Goal: Complete application form

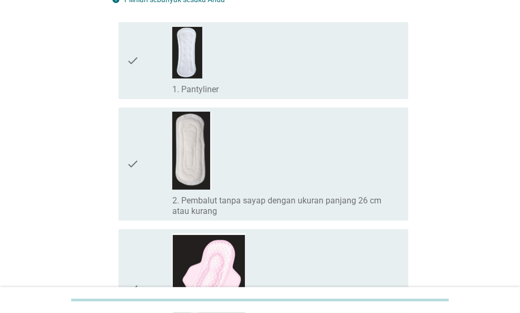
scroll to position [211, 0]
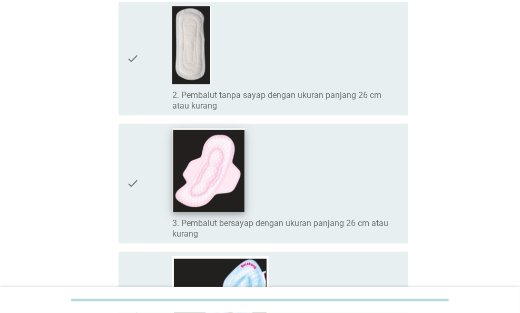
click at [218, 173] on img at bounding box center [209, 169] width 73 height 83
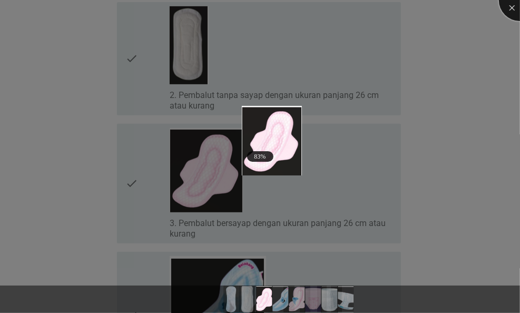
click at [511, 7] on div at bounding box center [520, 0] width 42 height 42
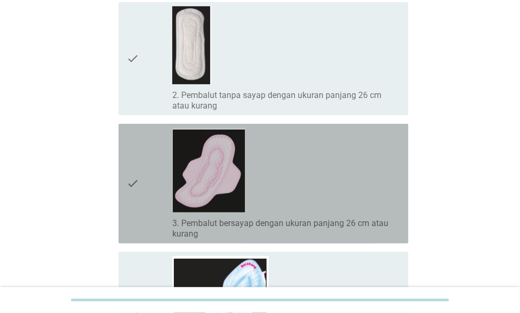
click at [133, 190] on icon "check" at bounding box center [133, 183] width 13 height 111
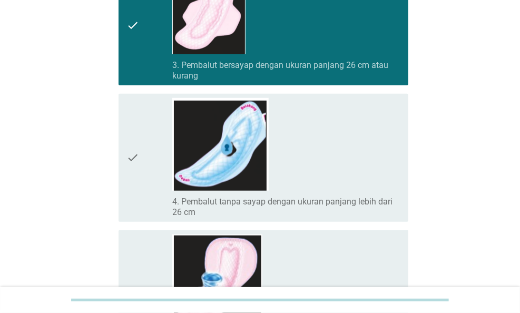
scroll to position [474, 0]
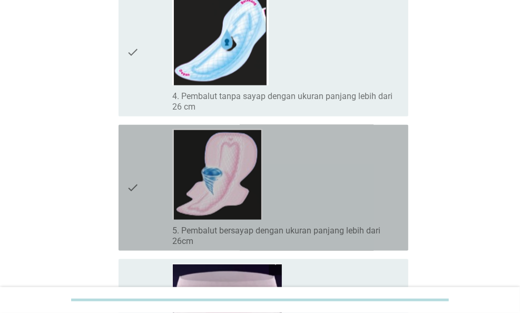
click at [151, 178] on div "check" at bounding box center [149, 188] width 45 height 118
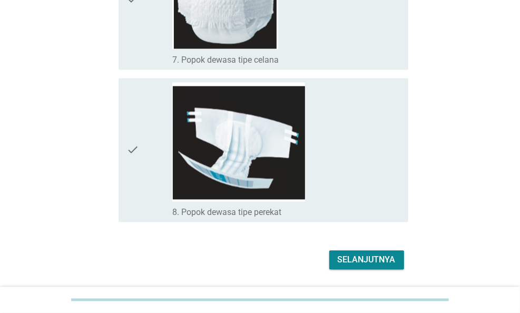
scroll to position [896, 0]
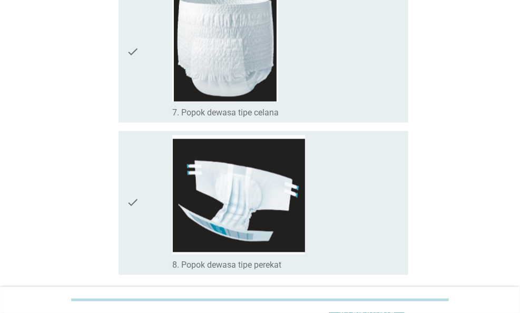
click at [131, 41] on icon "check" at bounding box center [133, 51] width 13 height 133
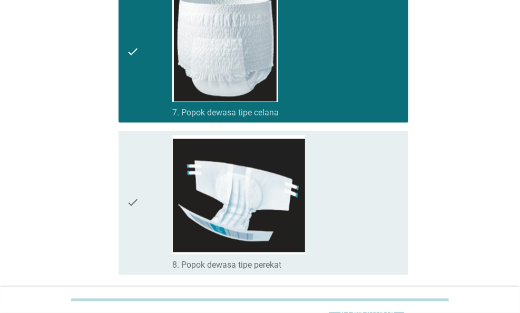
scroll to position [980, 0]
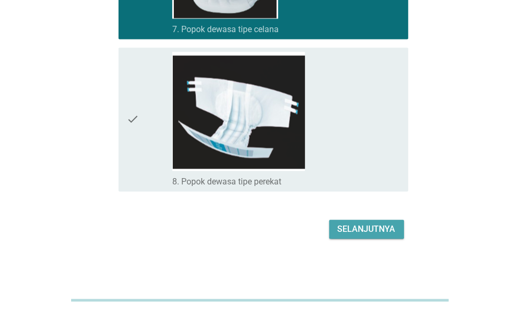
click at [377, 226] on div "Selanjutnya" at bounding box center [367, 229] width 58 height 13
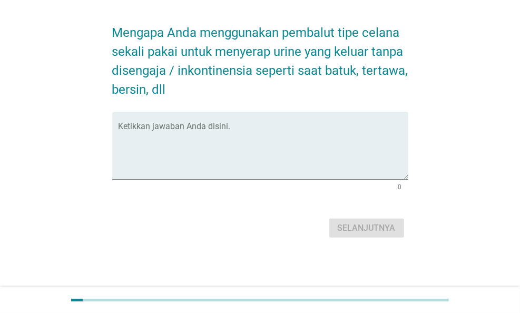
scroll to position [0, 0]
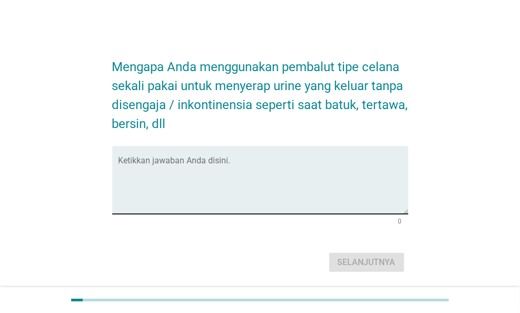
click at [253, 178] on textarea "Ketikkan jawaban Anda disini." at bounding box center [264, 186] width 290 height 55
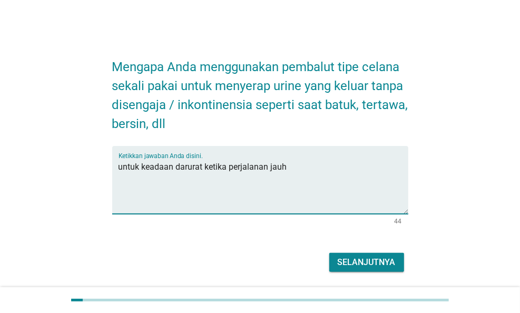
type textarea "untuk keadaan darurat ketika perjalanan jauh"
click at [366, 271] on button "Selanjutnya" at bounding box center [366, 262] width 75 height 19
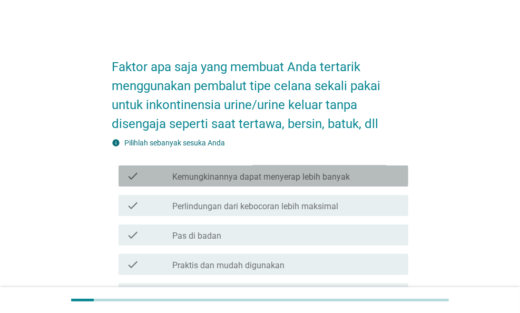
click at [256, 180] on label "Kemungkinannya dapat menyerap lebih banyak" at bounding box center [261, 177] width 178 height 11
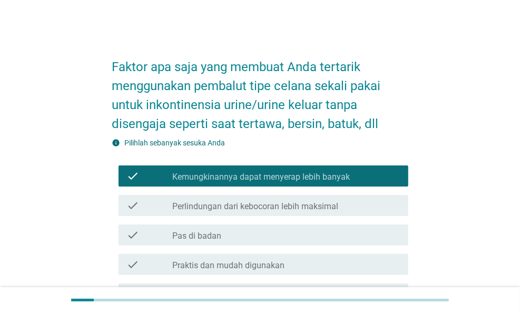
scroll to position [53, 0]
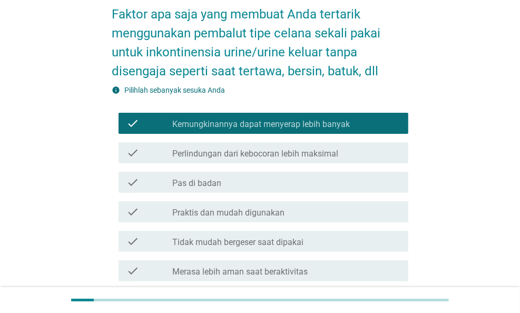
click at [225, 167] on div "check check_box_outline_blank Perlindungan dari kebocoran lebih maksimal" at bounding box center [260, 153] width 296 height 30
click at [236, 153] on label "Perlindungan dari kebocoran lebih maksimal" at bounding box center [255, 154] width 166 height 11
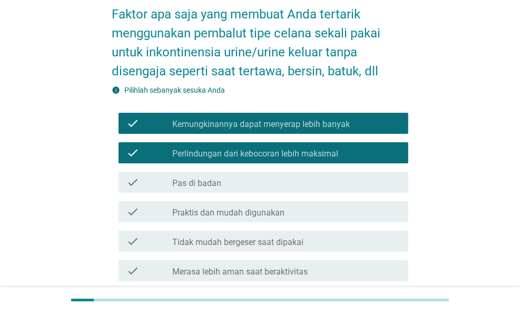
click at [236, 173] on div "check check_box_outline_blank Pas di badan" at bounding box center [264, 182] width 290 height 21
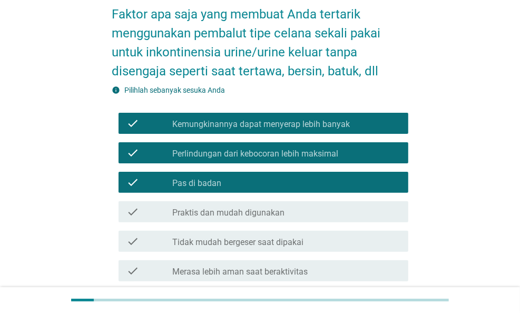
click at [232, 215] on label "Praktis dan mudah digunakan" at bounding box center [228, 213] width 112 height 11
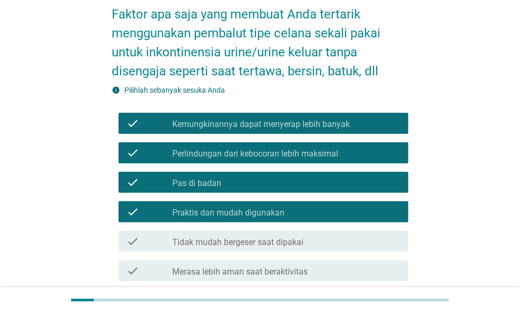
click at [237, 240] on label "Tidak mudah bergeser saat dipakai" at bounding box center [237, 242] width 131 height 11
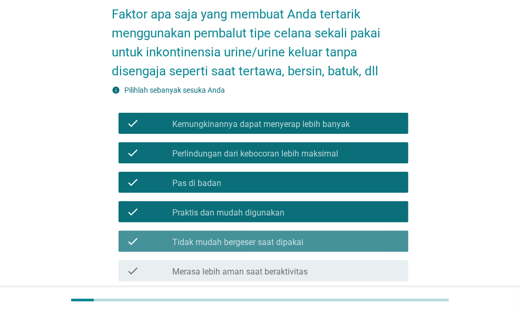
scroll to position [264, 0]
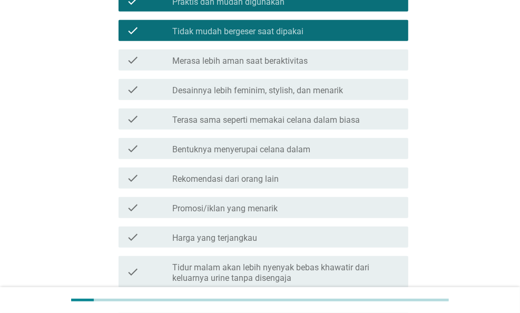
click at [251, 217] on div "check check_box_outline_blank Promosi/iklan yang menarik" at bounding box center [264, 207] width 290 height 21
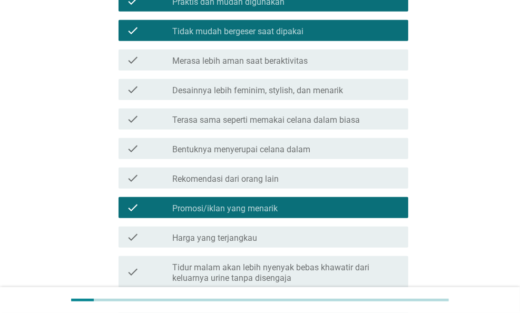
click at [251, 235] on label "Harga yang terjangkau" at bounding box center [214, 238] width 85 height 11
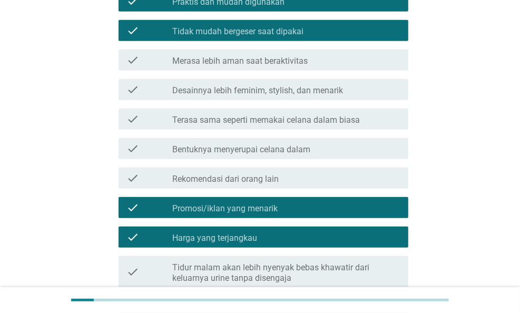
click at [254, 154] on label "Bentuknya menyerupai celana dalam" at bounding box center [241, 149] width 138 height 11
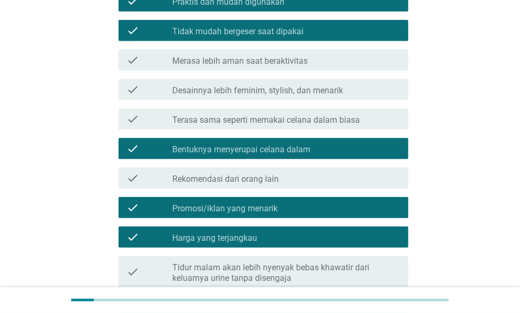
click at [271, 202] on div "check_box_outline_blank Promosi/iklan yang menarik" at bounding box center [286, 207] width 228 height 13
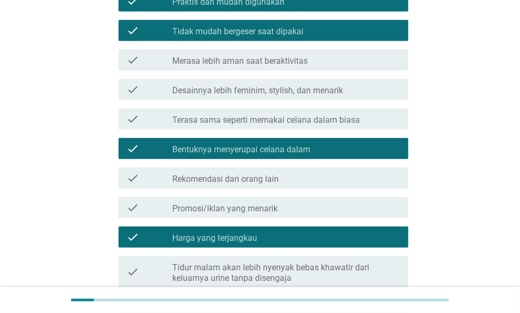
scroll to position [420, 0]
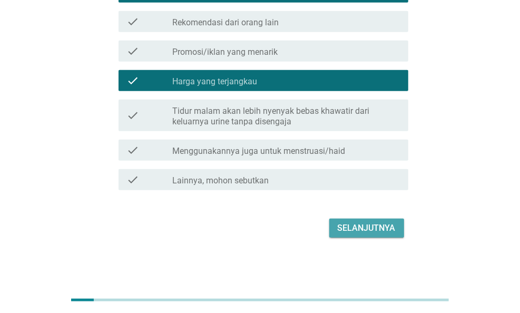
click at [371, 237] on button "Selanjutnya" at bounding box center [366, 228] width 75 height 19
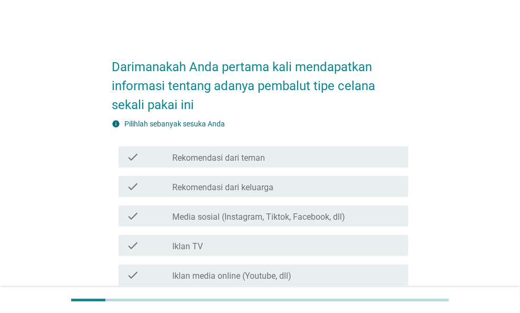
click at [228, 157] on label "Rekomendasi dari teman" at bounding box center [218, 158] width 93 height 11
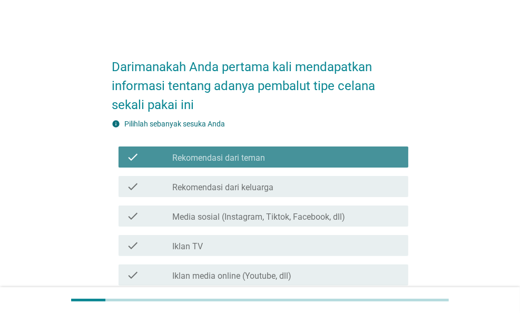
drag, startPoint x: 261, startPoint y: 202, endPoint x: 254, endPoint y: 239, distance: 37.7
click at [259, 212] on div "check check_box_outline_blank Media sosial (Instagram, Tiktok, Facebook, dll)" at bounding box center [260, 216] width 296 height 30
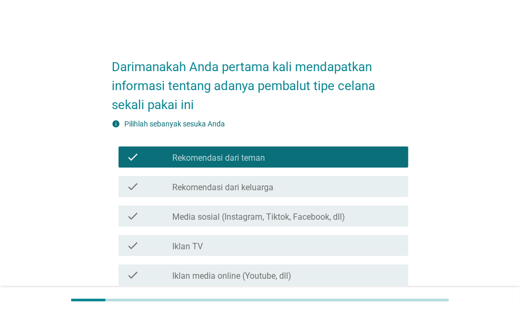
drag, startPoint x: 253, startPoint y: 244, endPoint x: 245, endPoint y: 264, distance: 21.5
click at [250, 251] on div "check check_box_outline_blank Iklan TV" at bounding box center [264, 245] width 290 height 21
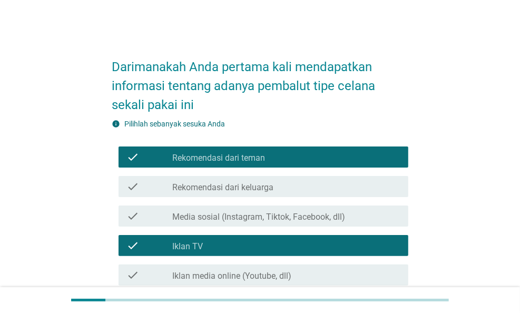
scroll to position [105, 0]
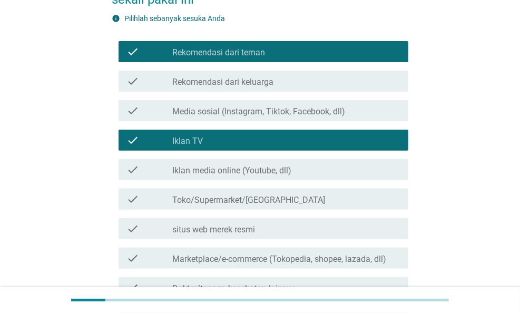
click at [239, 151] on div "check check_box_outline_blank Iklan TV" at bounding box center [260, 140] width 296 height 30
drag, startPoint x: 239, startPoint y: 112, endPoint x: 238, endPoint y: 140, distance: 28.0
click at [239, 111] on label "Media sosial (Instagram, Tiktok, Facebook, dll)" at bounding box center [258, 111] width 173 height 11
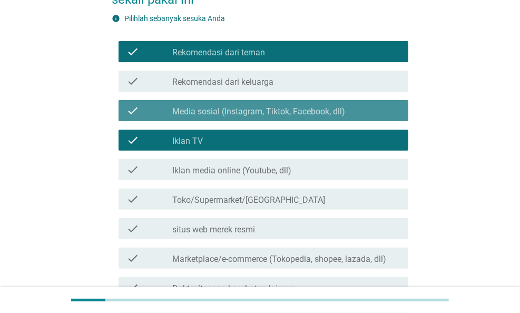
click at [236, 149] on div "check check_box_outline_blank Iklan TV" at bounding box center [264, 140] width 290 height 21
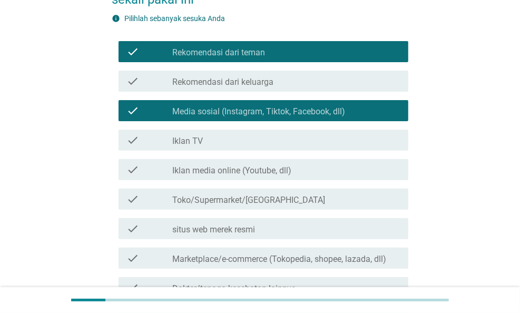
drag, startPoint x: 241, startPoint y: 84, endPoint x: 259, endPoint y: 136, distance: 54.9
click at [241, 84] on label "Rekomendasi dari keluarga" at bounding box center [222, 82] width 101 height 11
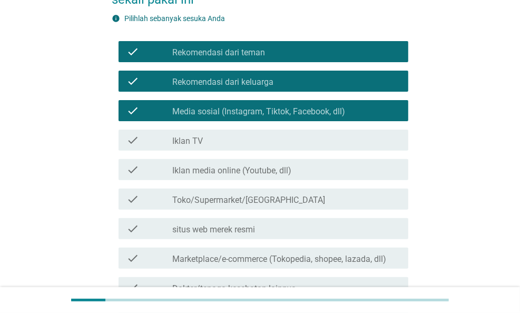
scroll to position [273, 0]
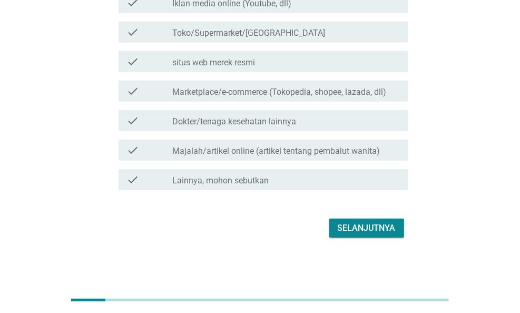
click at [365, 234] on button "Selanjutnya" at bounding box center [366, 228] width 75 height 19
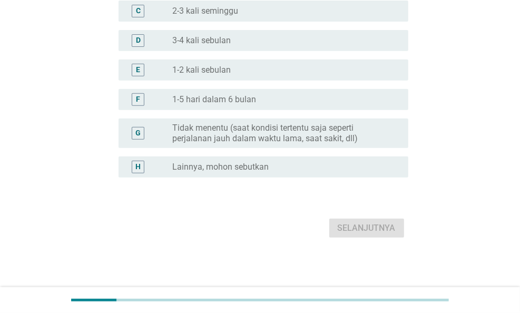
scroll to position [0, 0]
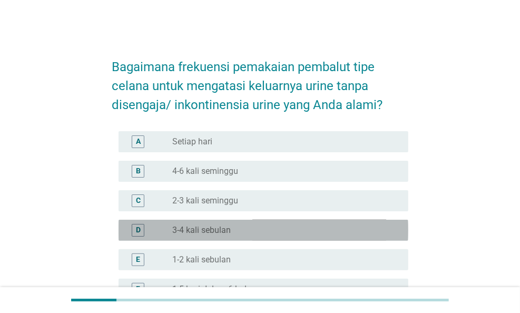
click at [241, 232] on div "radio_button_unchecked 3-4 kali sebulan" at bounding box center [281, 230] width 219 height 11
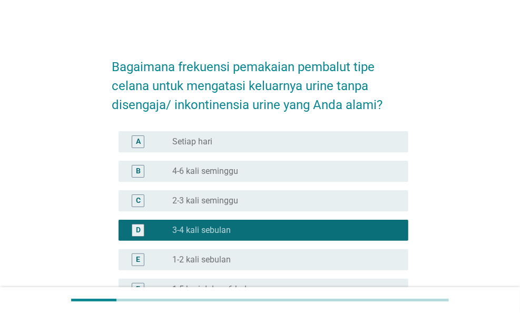
scroll to position [190, 0]
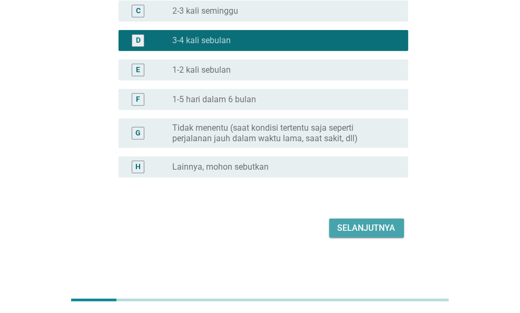
click at [348, 231] on div "Selanjutnya" at bounding box center [367, 228] width 58 height 13
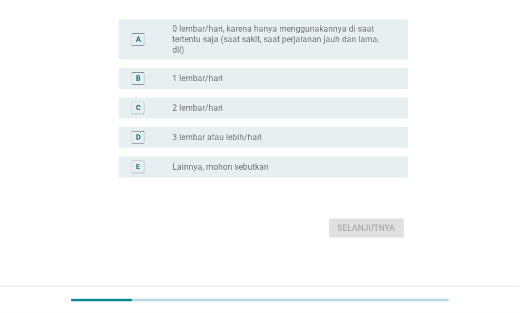
scroll to position [0, 0]
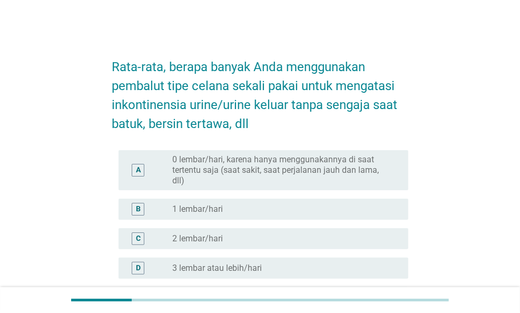
click at [221, 210] on label "1 lembar/hari" at bounding box center [197, 209] width 51 height 11
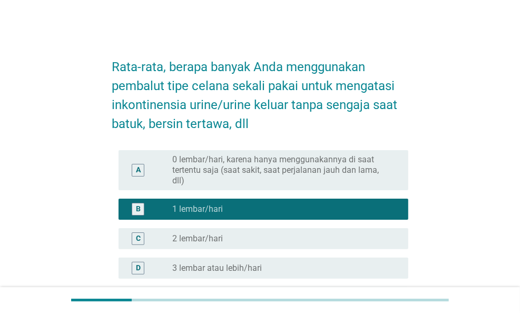
scroll to position [131, 0]
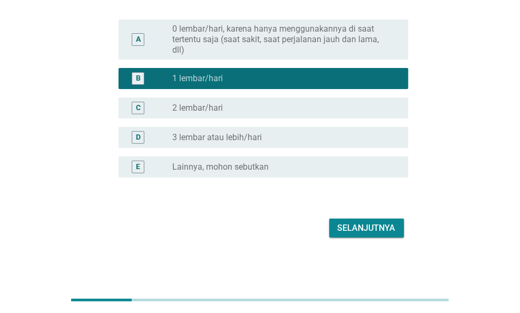
click at [338, 230] on div "Selanjutnya" at bounding box center [367, 228] width 58 height 13
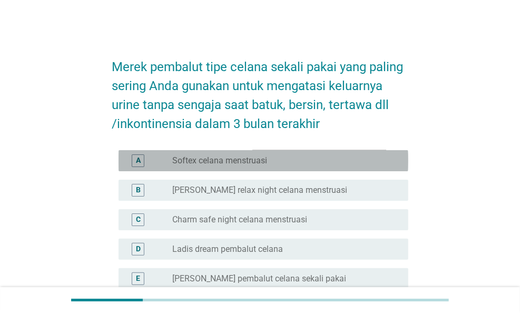
click at [227, 164] on label "Softex celana menstruasi" at bounding box center [219, 161] width 95 height 11
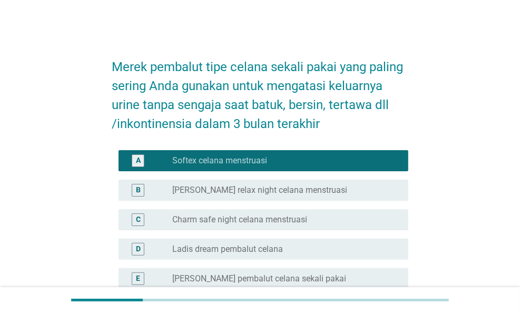
click at [241, 218] on label "Charm safe night celana menstruasi" at bounding box center [239, 220] width 135 height 11
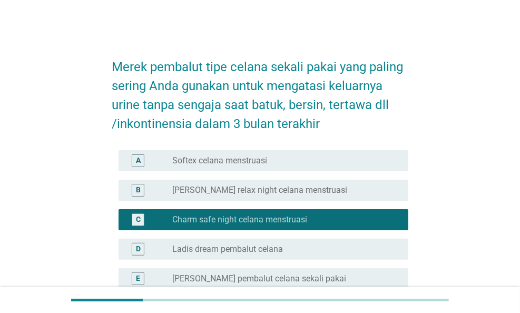
click at [243, 191] on label "[PERSON_NAME] relax night celana menstruasi" at bounding box center [259, 190] width 175 height 11
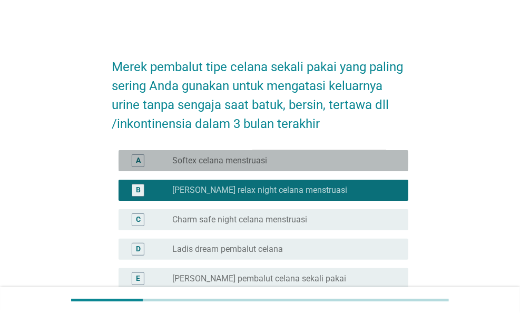
click at [239, 165] on label "Softex celana menstruasi" at bounding box center [219, 161] width 95 height 11
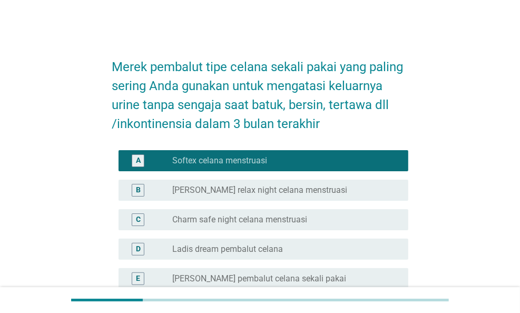
scroll to position [200, 0]
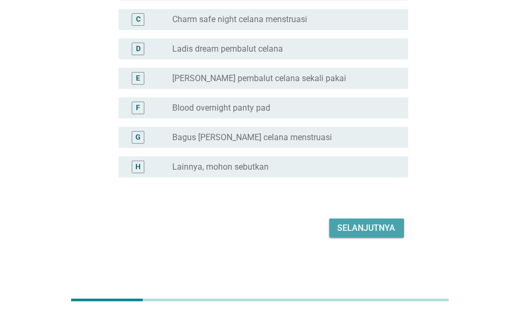
click at [365, 233] on div "Selanjutnya" at bounding box center [367, 228] width 58 height 13
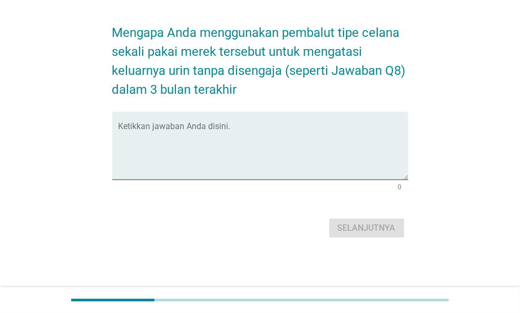
scroll to position [0, 0]
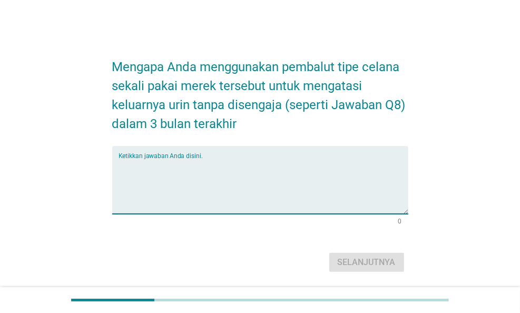
click at [194, 183] on textarea "Ketikkan jawaban Anda disini." at bounding box center [264, 186] width 290 height 55
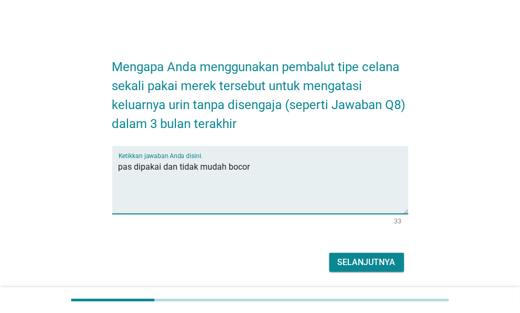
type textarea "pas dipakai dan tidak mudah bocor"
click at [361, 254] on button "Selanjutnya" at bounding box center [366, 262] width 75 height 19
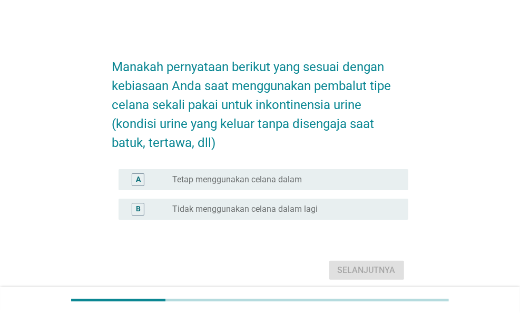
click at [228, 183] on label "Tetap menggunakan celana dalam" at bounding box center [237, 179] width 130 height 11
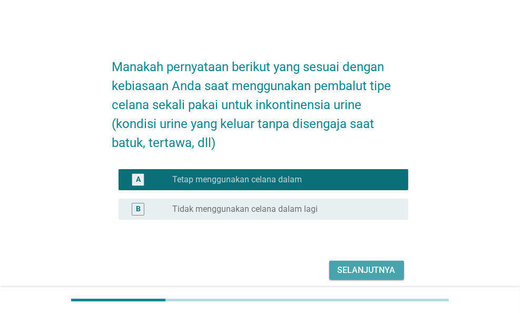
click at [358, 267] on div "Selanjutnya" at bounding box center [367, 270] width 58 height 13
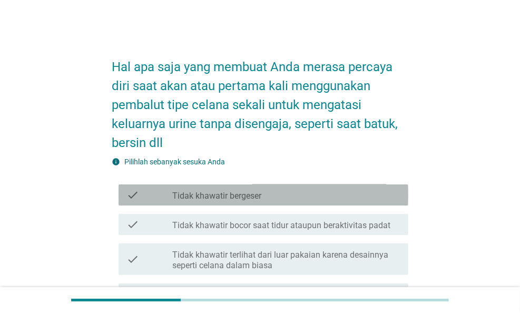
drag, startPoint x: 273, startPoint y: 179, endPoint x: 273, endPoint y: 196, distance: 16.3
click at [273, 189] on div "check_box_outline_blank Tidak khawatir bergeser" at bounding box center [286, 195] width 228 height 13
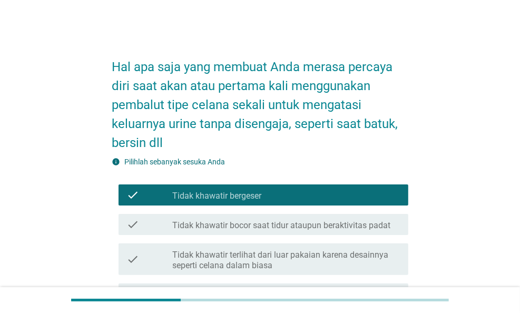
click at [269, 250] on label "Tidak khawatir terlihat dari luar pakaian karena desainnya seperti celana dalam…" at bounding box center [286, 260] width 228 height 21
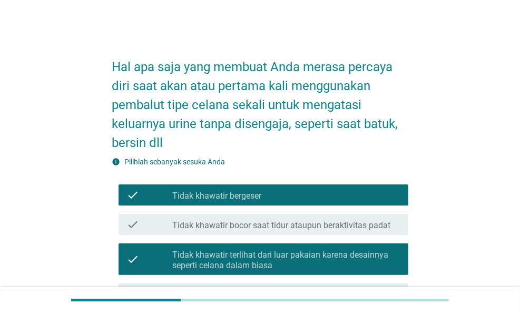
scroll to position [105, 0]
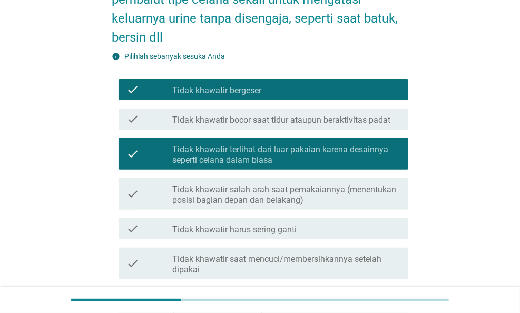
click at [267, 254] on label "Tidak khawatir saat mencuci/membersihkannya setelah dipakai" at bounding box center [286, 264] width 228 height 21
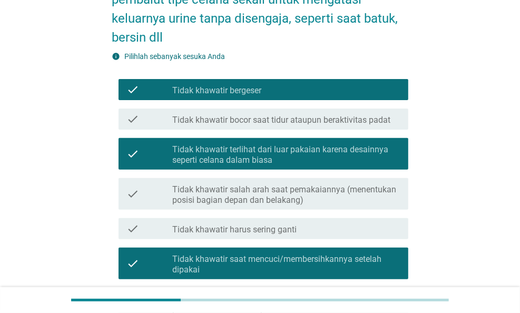
scroll to position [304, 0]
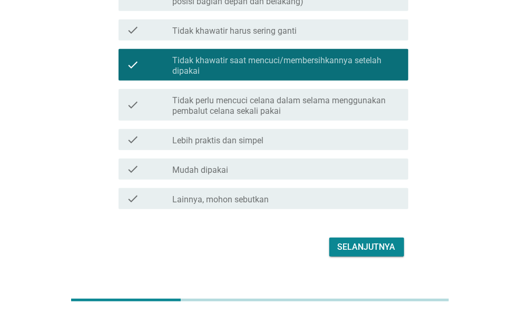
click at [343, 241] on div "Selanjutnya" at bounding box center [367, 247] width 58 height 13
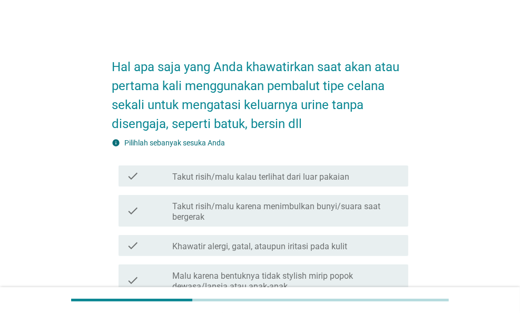
click at [250, 175] on label "Takut risih/malu kalau terlihat dari luar pakaian" at bounding box center [260, 177] width 177 height 11
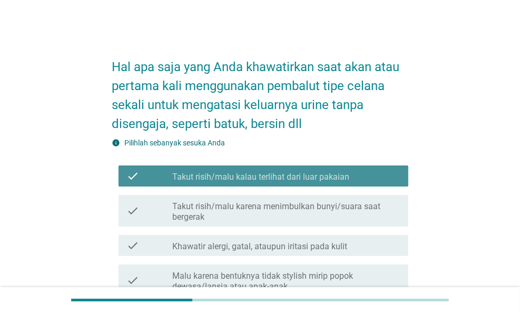
click at [259, 226] on div "check check_box_outline_blank Takut risih/malu karena menimbulkan bunyi/suara s…" at bounding box center [264, 211] width 290 height 32
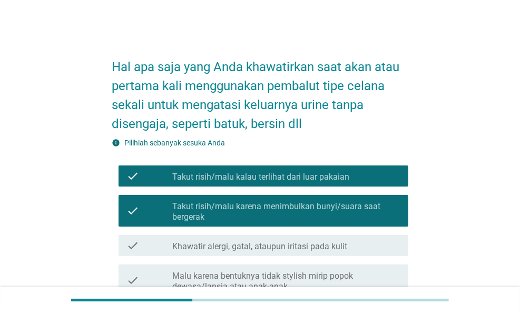
click at [256, 262] on div "check check_box_outline_blank Malu karena bentuknya tidak stylish mirip popok d…" at bounding box center [260, 280] width 296 height 40
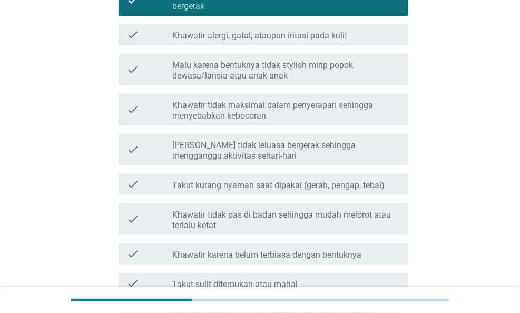
click at [269, 36] on label "Khawatir alergi, gatal, ataupun iritasi pada kulit" at bounding box center [259, 36] width 175 height 11
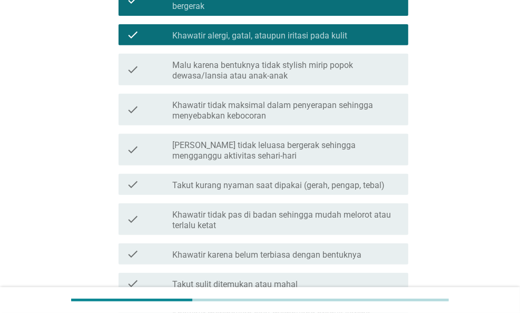
scroll to position [422, 0]
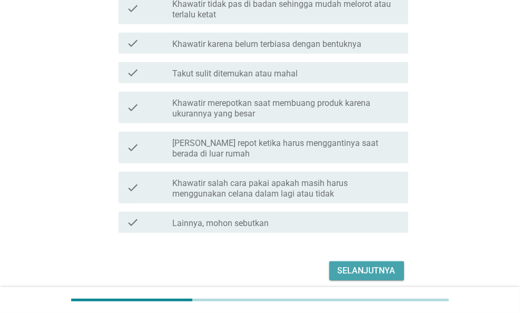
click at [371, 265] on div "Selanjutnya" at bounding box center [367, 271] width 58 height 13
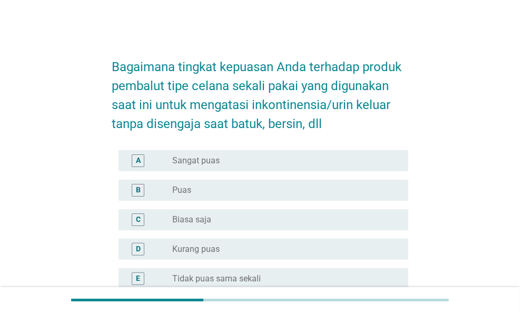
click at [222, 165] on div "radio_button_unchecked Sangat puas" at bounding box center [281, 161] width 219 height 11
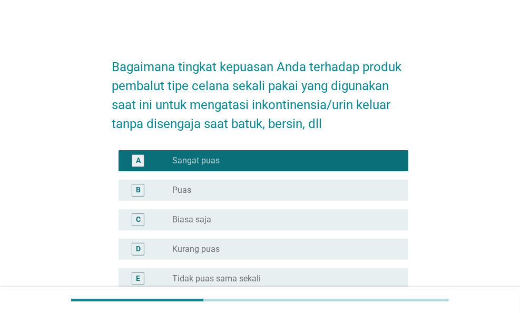
scroll to position [111, 0]
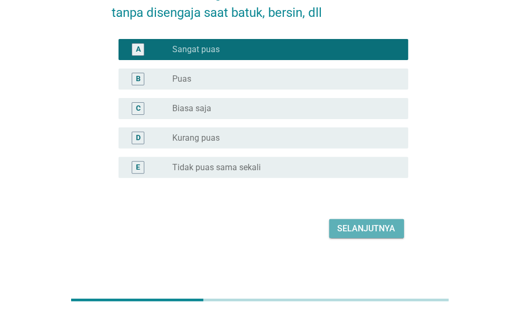
drag, startPoint x: 346, startPoint y: 237, endPoint x: 349, endPoint y: 226, distance: 10.9
click at [346, 233] on button "Selanjutnya" at bounding box center [366, 228] width 75 height 19
click at [349, 226] on div "Selanjutnya" at bounding box center [260, 228] width 296 height 25
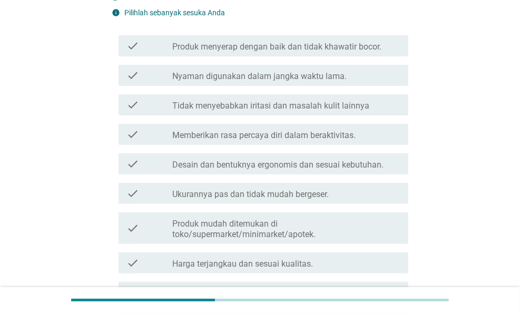
scroll to position [0, 0]
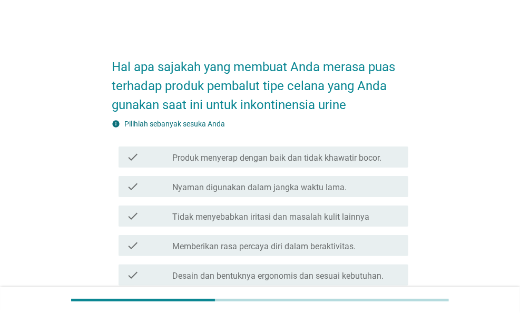
click at [227, 158] on label "Produk menyerap dengan baik dan tidak khawatir bocor." at bounding box center [276, 158] width 209 height 11
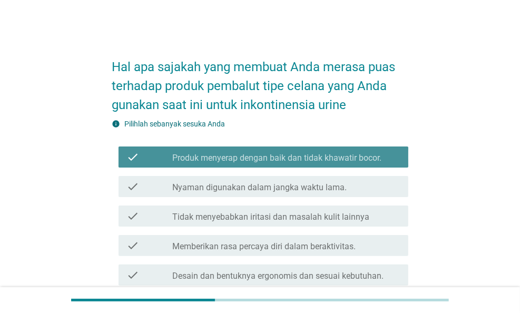
drag, startPoint x: 236, startPoint y: 227, endPoint x: 236, endPoint y: 256, distance: 29.0
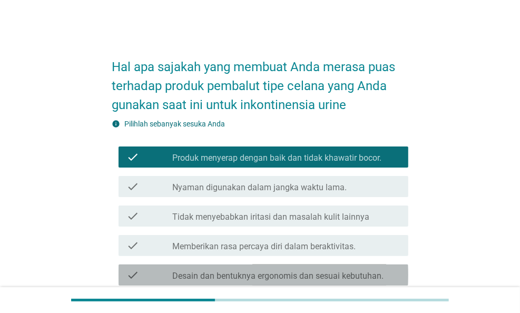
click at [236, 269] on div "check_box_outline_blank Desain dan bentuknya ergonomis dan sesuai kebutuhan." at bounding box center [286, 275] width 228 height 13
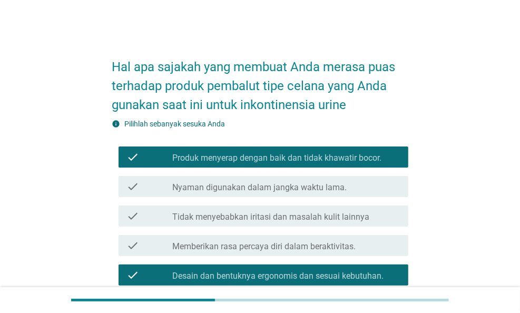
click at [236, 253] on div "check check_box_outline_blank Memberikan rasa percaya diri dalam beraktivitas." at bounding box center [264, 245] width 290 height 21
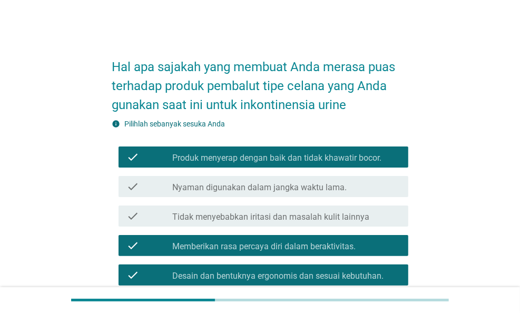
scroll to position [264, 0]
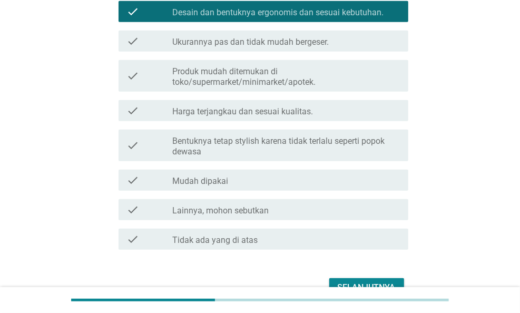
click at [279, 192] on div "check check_box_outline_blank Mudah dipakai" at bounding box center [260, 181] width 296 height 30
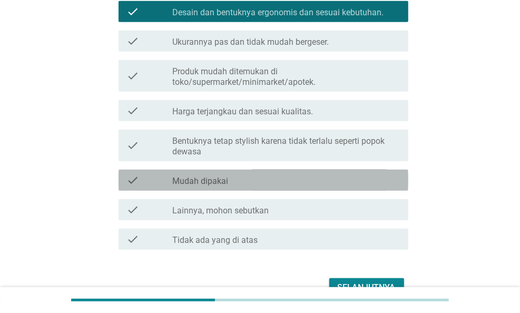
click at [280, 183] on div "check_box_outline_blank Mudah dipakai" at bounding box center [286, 180] width 228 height 13
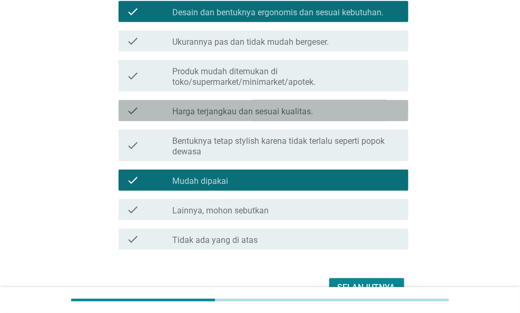
click at [275, 111] on label "Harga terjangkau dan sesuai kualitas." at bounding box center [242, 111] width 141 height 11
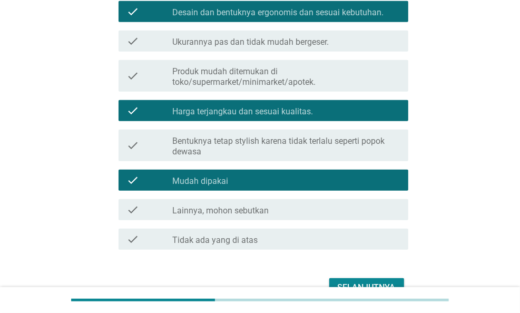
scroll to position [323, 0]
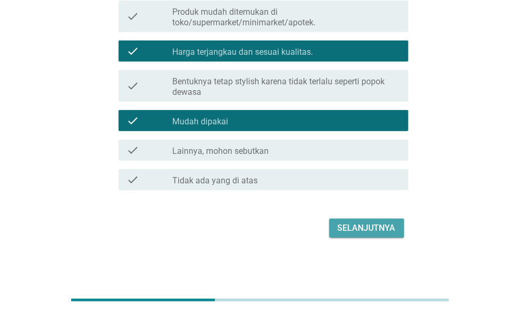
click at [351, 232] on div "Selanjutnya" at bounding box center [367, 228] width 58 height 13
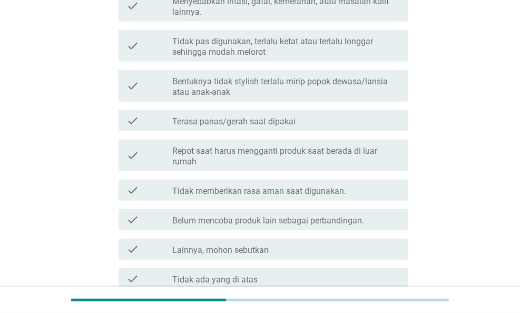
scroll to position [0, 0]
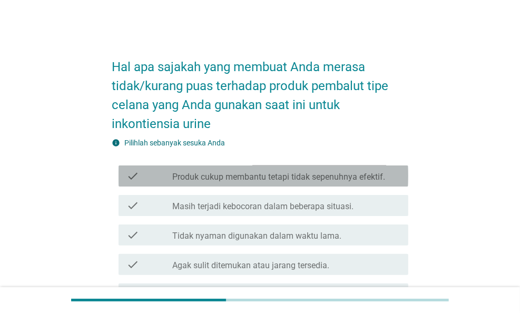
click at [282, 185] on div "check check_box_outline_blank Produk cukup membantu tetapi tidak sepenuhnya efe…" at bounding box center [264, 176] width 290 height 21
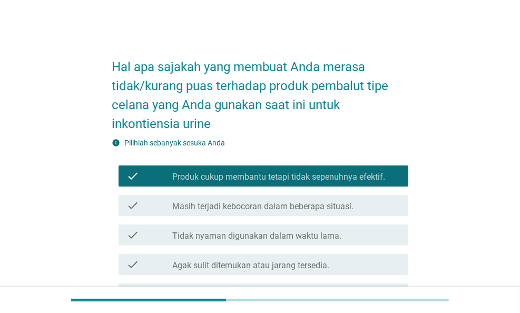
click at [275, 225] on div "check check_box_outline_blank Tidak nyaman digunakan dalam waktu lama." at bounding box center [264, 235] width 290 height 21
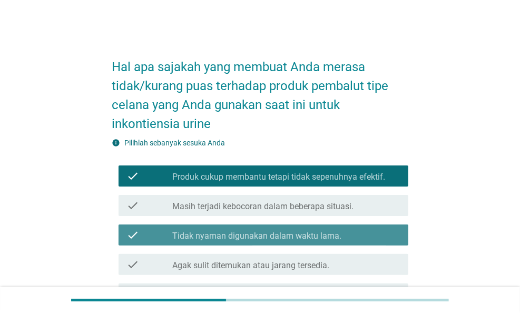
click at [264, 264] on label "Agak sulit ditemukan atau jarang tersedia." at bounding box center [250, 265] width 157 height 11
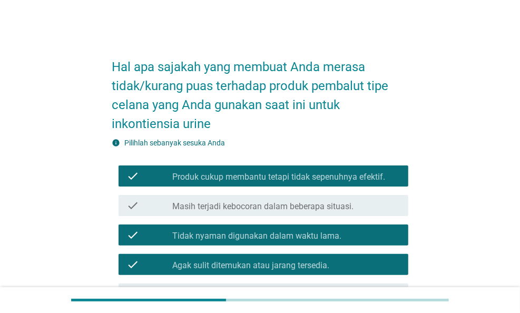
scroll to position [53, 0]
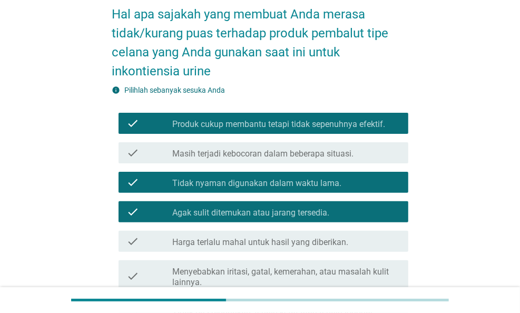
click at [288, 270] on label "Menyebabkan iritasi, gatal, kemerahan, atau masalah kulit lainnya." at bounding box center [286, 277] width 228 height 21
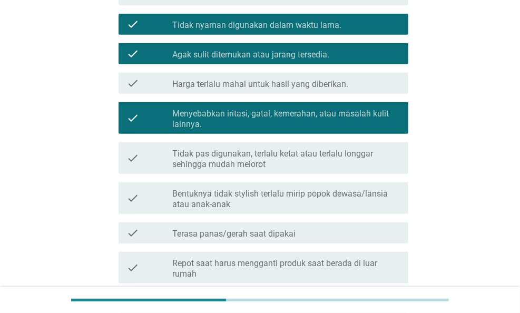
scroll to position [0, 0]
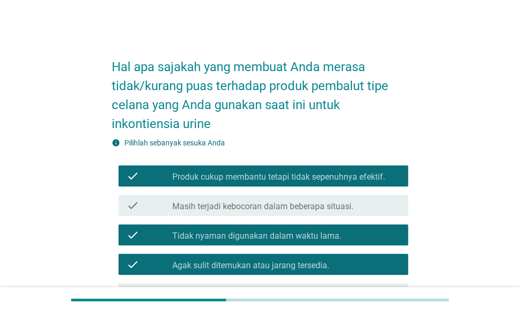
click at [248, 174] on label "Produk cukup membantu tetapi tidak sepenuhnya efektif." at bounding box center [278, 177] width 213 height 11
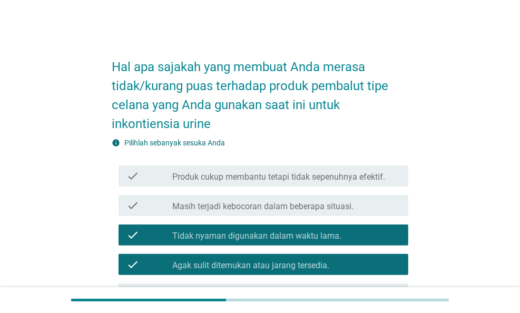
click at [251, 229] on div "check_box_outline_blank Tidak nyaman digunakan dalam waktu lama." at bounding box center [286, 235] width 228 height 13
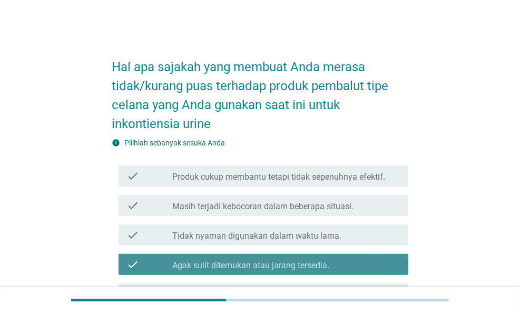
click at [245, 262] on label "Agak sulit ditemukan atau jarang tersedia." at bounding box center [250, 265] width 157 height 11
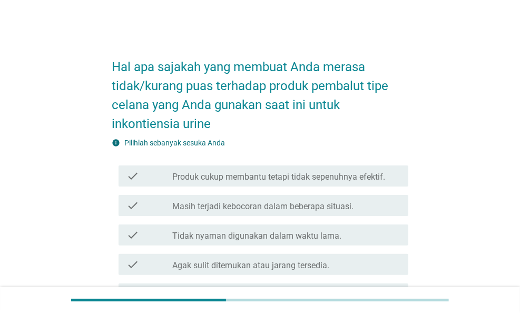
scroll to position [105, 0]
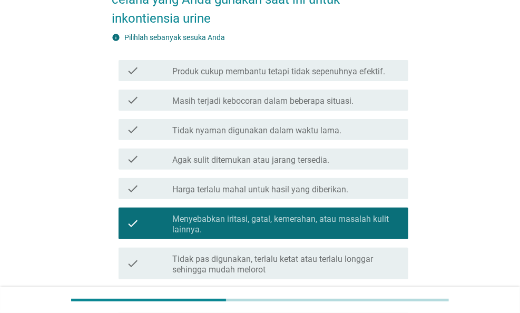
click at [252, 231] on label "Menyebabkan iritasi, gatal, kemerahan, atau masalah kulit lainnya." at bounding box center [286, 224] width 228 height 21
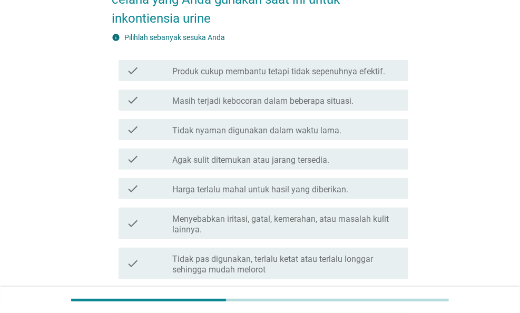
click at [253, 229] on label "Menyebabkan iritasi, gatal, kemerahan, atau masalah kulit lainnya." at bounding box center [286, 224] width 228 height 21
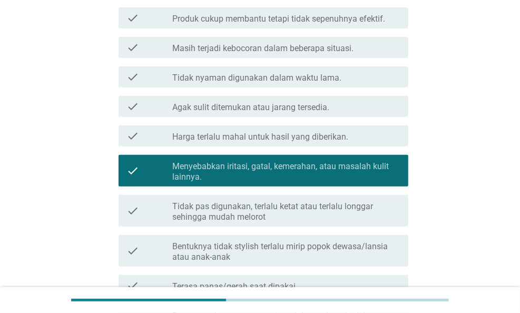
scroll to position [264, 0]
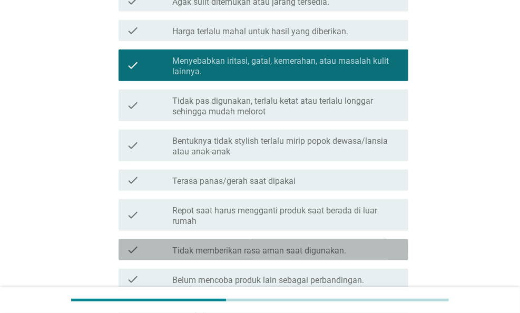
click at [289, 251] on label "Tidak memberikan rasa aman saat digunakan." at bounding box center [259, 251] width 174 height 11
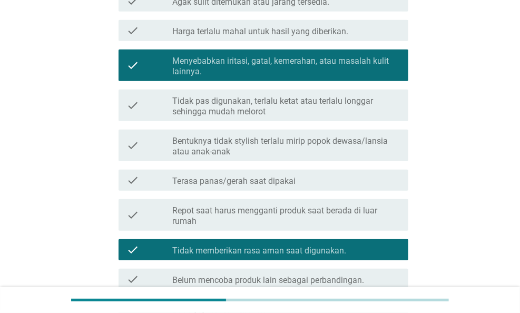
scroll to position [369, 0]
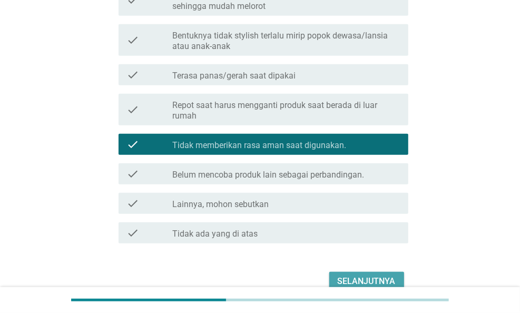
click at [363, 281] on div "Selanjutnya" at bounding box center [367, 281] width 58 height 13
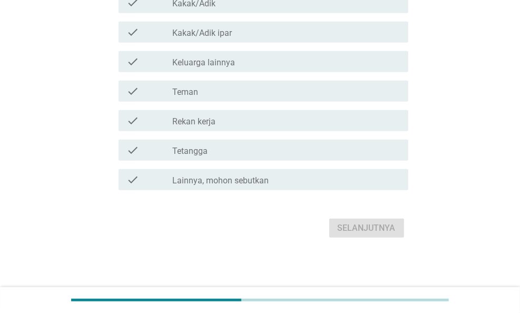
scroll to position [0, 0]
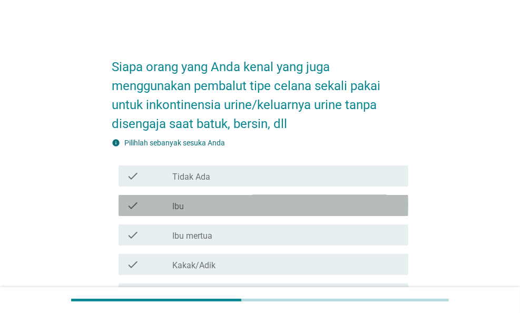
click at [213, 207] on div "check_box_outline_blank Ibu" at bounding box center [286, 205] width 228 height 13
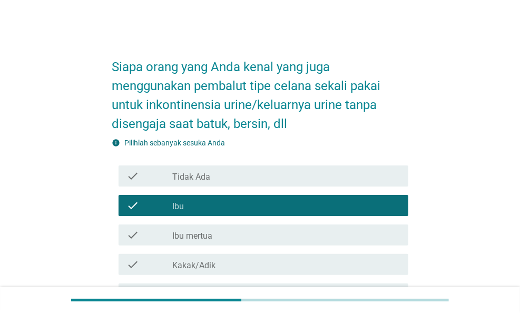
scroll to position [105, 0]
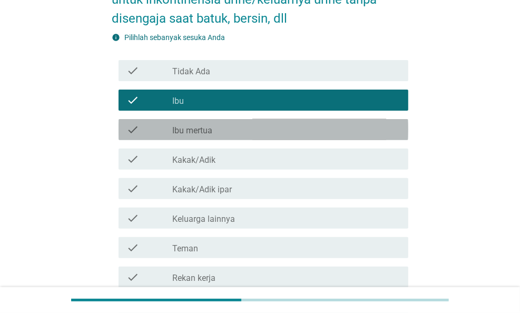
click at [228, 126] on div "check_box_outline_blank Ibu mertua" at bounding box center [286, 129] width 228 height 13
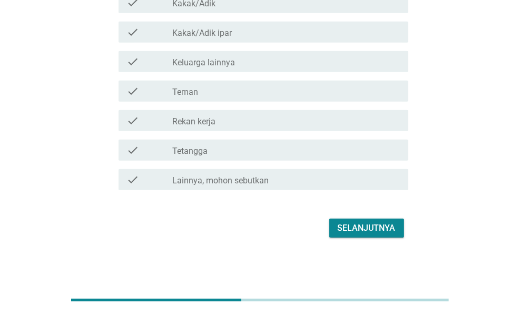
scroll to position [209, 0]
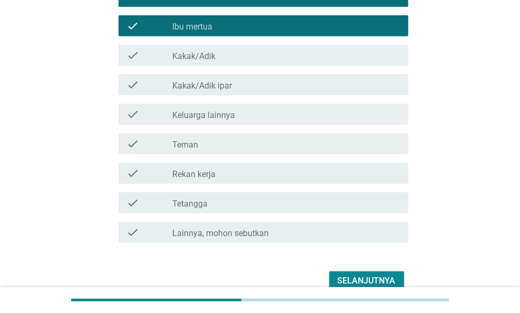
click at [234, 79] on div "check_box_outline_blank Kakak/Adik ipar" at bounding box center [286, 85] width 228 height 13
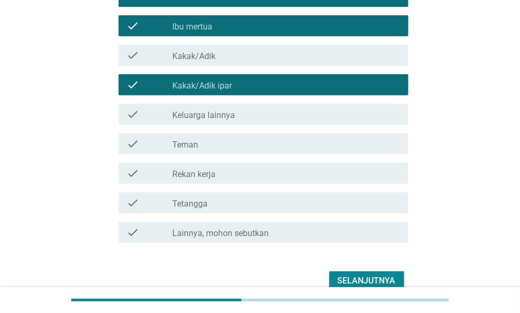
click at [351, 278] on div "Selanjutnya" at bounding box center [367, 281] width 58 height 13
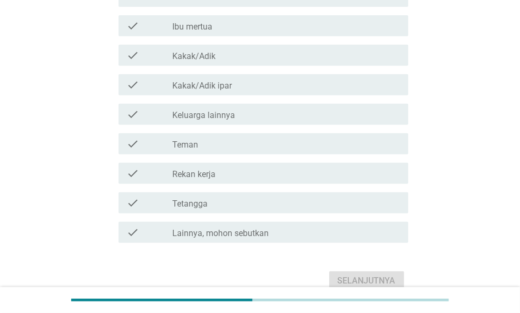
scroll to position [0, 0]
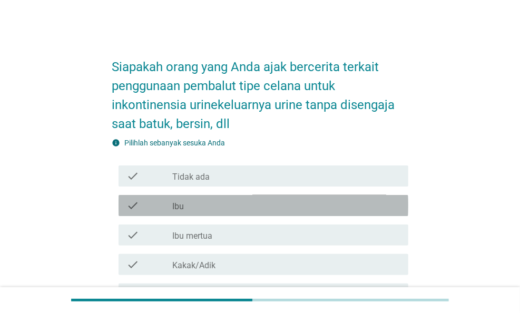
click at [209, 212] on div "check check_box_outline_blank Ibu" at bounding box center [264, 205] width 290 height 21
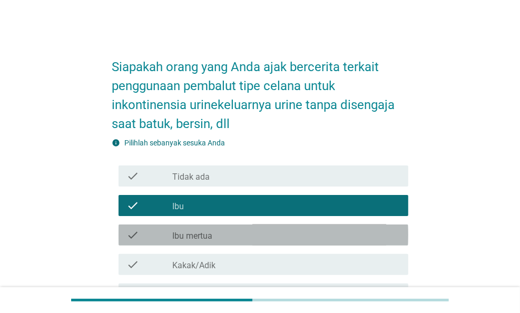
click at [209, 232] on label "Ibu mertua" at bounding box center [192, 236] width 40 height 11
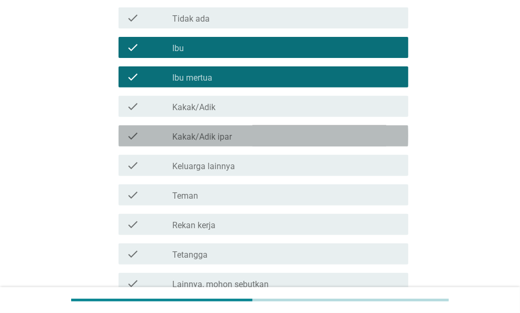
drag, startPoint x: 226, startPoint y: 145, endPoint x: 260, endPoint y: 163, distance: 39.4
click at [227, 143] on div "check check_box_outline_blank Kakak/Adik ipar" at bounding box center [264, 135] width 290 height 21
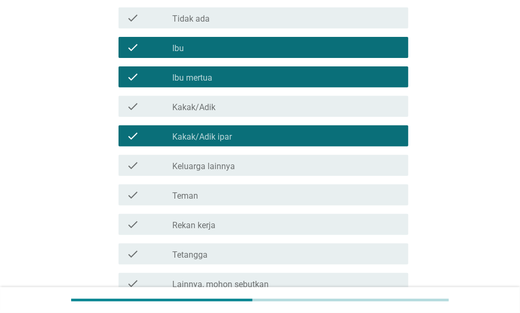
scroll to position [262, 0]
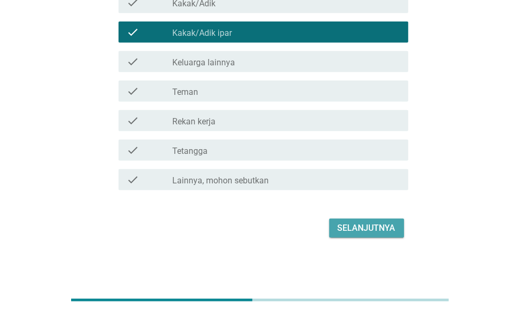
click at [361, 229] on div "Selanjutnya" at bounding box center [367, 228] width 58 height 13
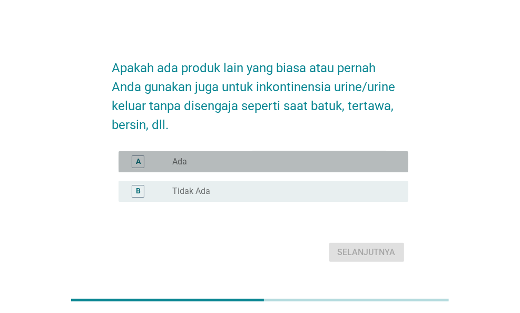
click at [180, 160] on label "Ada" at bounding box center [179, 162] width 15 height 11
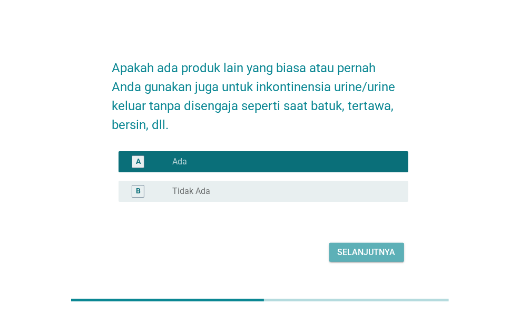
click at [362, 238] on form "Apakah ada produk lain yang biasa atau pernah Anda gunakan juga untuk inkontine…" at bounding box center [260, 156] width 296 height 217
click at [333, 249] on button "Selanjutnya" at bounding box center [366, 252] width 75 height 19
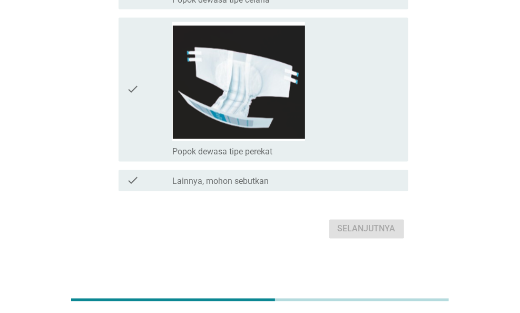
scroll to position [752, 0]
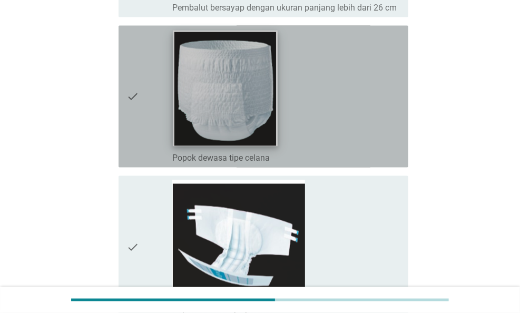
click at [225, 108] on img at bounding box center [225, 89] width 105 height 116
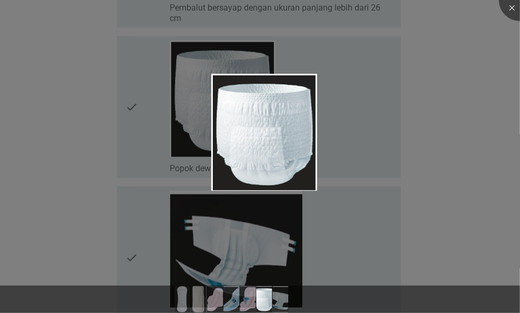
click at [172, 135] on div at bounding box center [260, 156] width 520 height 313
click at [140, 127] on div at bounding box center [260, 156] width 520 height 313
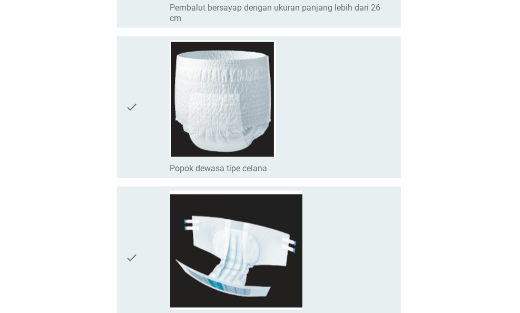
click at [134, 123] on icon "check" at bounding box center [131, 107] width 13 height 133
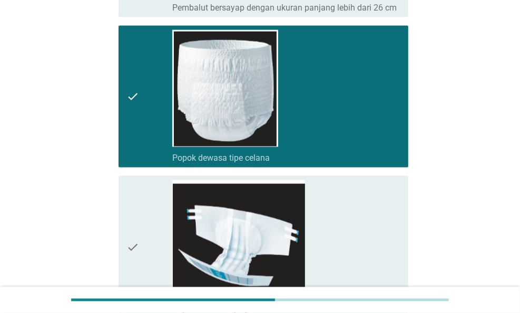
scroll to position [910, 0]
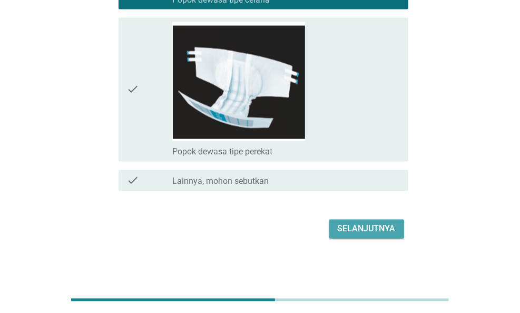
click at [343, 223] on div "Selanjutnya" at bounding box center [367, 229] width 58 height 13
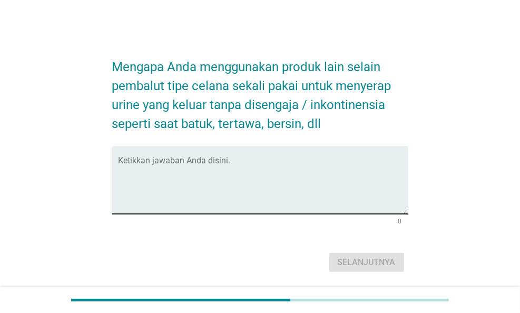
click at [328, 178] on textarea "Ketikkan jawaban Anda disini." at bounding box center [264, 186] width 290 height 55
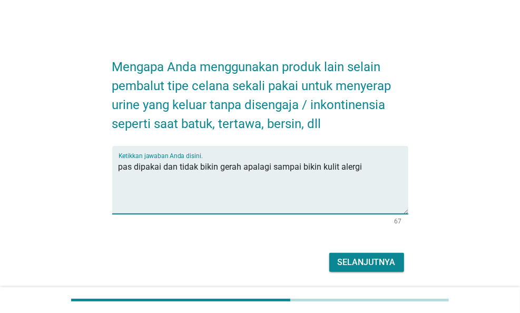
type textarea "pas dipakai dan tidak bikin gerah apalagi sampai bikin kulit alergi"
click at [384, 257] on div "Selanjutnya" at bounding box center [367, 262] width 58 height 13
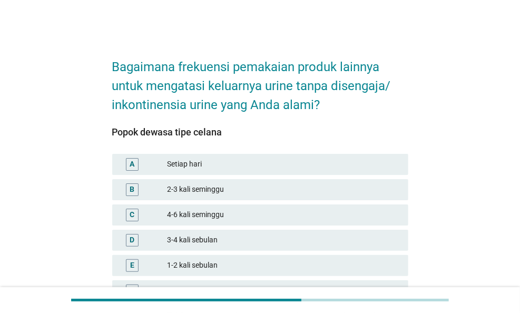
click at [225, 214] on div "4-6 kali seminggu" at bounding box center [283, 215] width 233 height 13
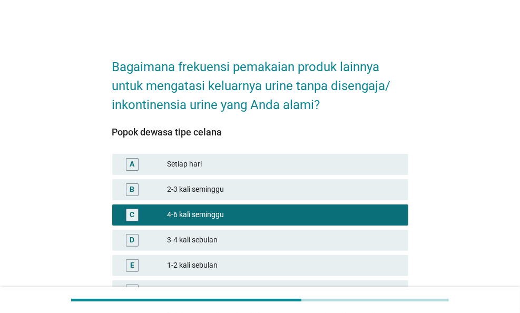
scroll to position [105, 0]
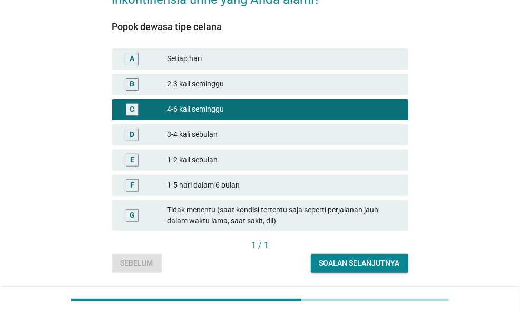
click at [220, 133] on div "3-4 kali sebulan" at bounding box center [283, 135] width 233 height 13
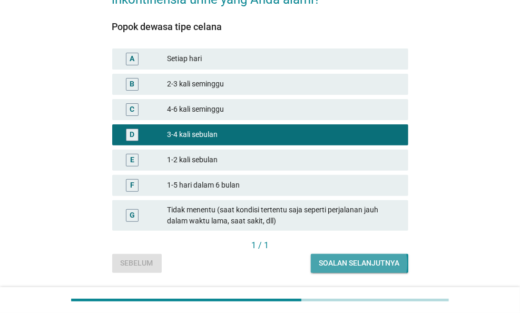
click at [341, 263] on div "Soalan selanjutnya" at bounding box center [359, 263] width 81 height 11
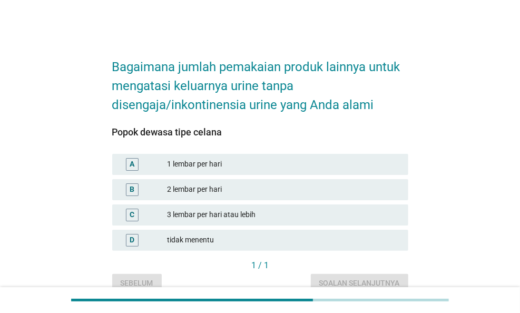
click at [212, 157] on div "A 1 lembar per hari" at bounding box center [260, 164] width 296 height 21
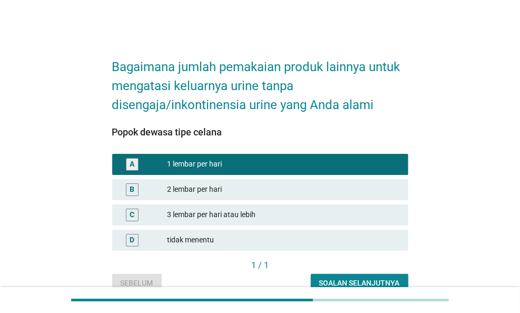
scroll to position [52, 0]
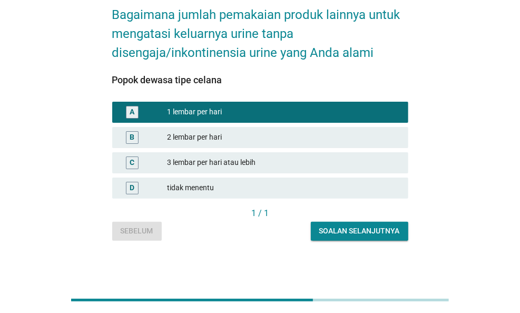
click at [345, 229] on div "Soalan selanjutnya" at bounding box center [359, 231] width 81 height 11
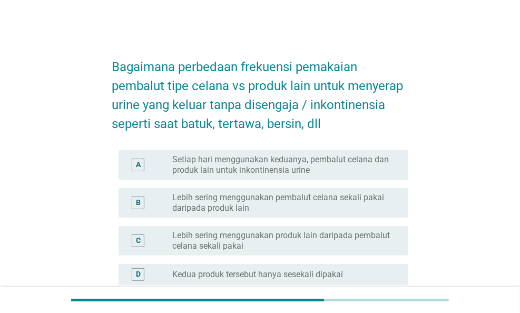
click at [222, 176] on div "A radio_button_unchecked Setiap hari menggunakan keduanya, pembalut celana dan …" at bounding box center [264, 165] width 290 height 30
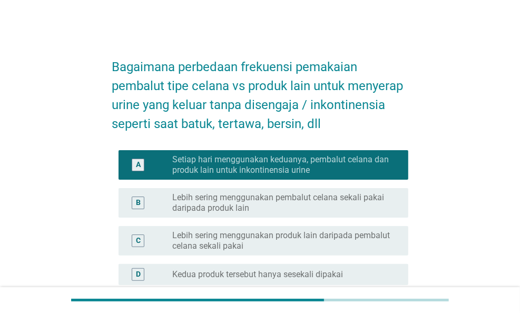
click at [288, 166] on label "Setiap hari menggunakan keduanya, pembalut celana dan produk lain untuk inkonti…" at bounding box center [281, 164] width 219 height 21
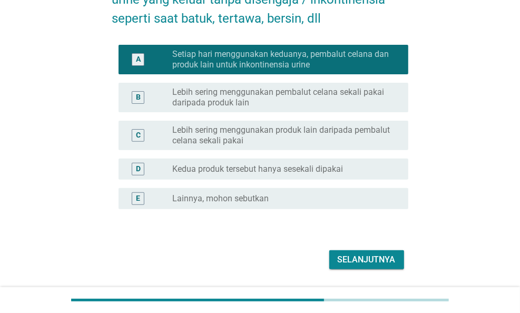
scroll to position [137, 0]
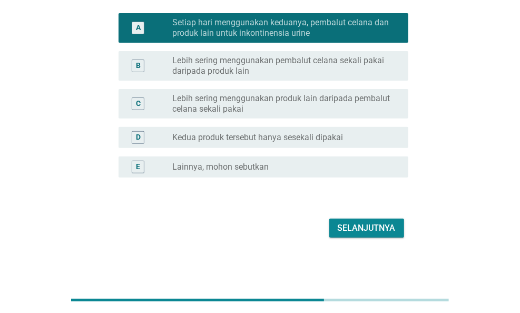
click at [258, 90] on div "C radio_button_unchecked Lebih sering menggunakan produk lain daripada pembalut…" at bounding box center [264, 104] width 290 height 30
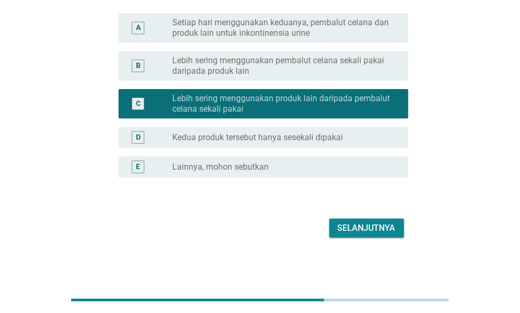
click at [290, 134] on label "Kedua produk tersebut hanya sesekali dipakai" at bounding box center [257, 137] width 171 height 11
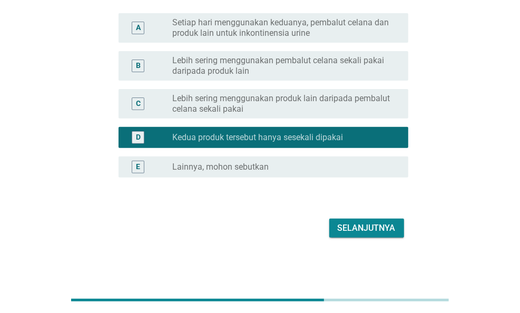
scroll to position [84, 0]
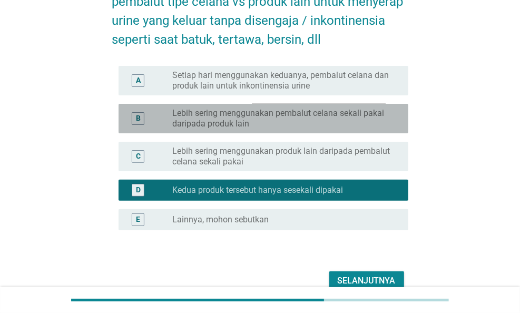
click at [324, 125] on label "Lebih sering menggunakan pembalut celana sekali pakai daripada produk lain" at bounding box center [281, 118] width 219 height 21
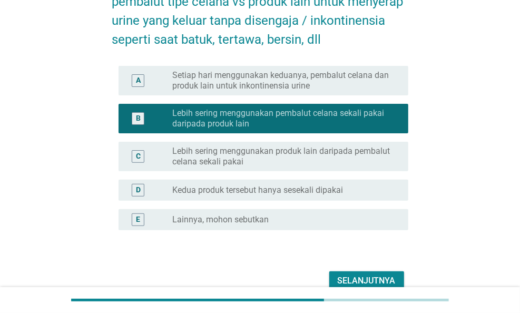
scroll to position [32, 0]
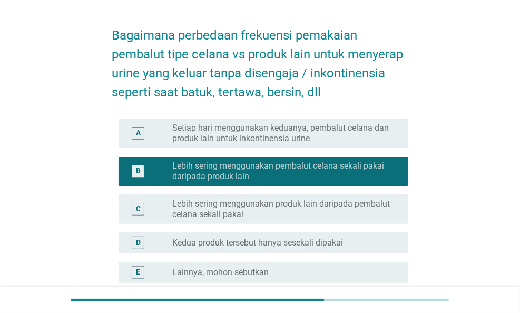
click at [286, 143] on label "Setiap hari menggunakan keduanya, pembalut celana dan produk lain untuk inkonti…" at bounding box center [281, 133] width 219 height 21
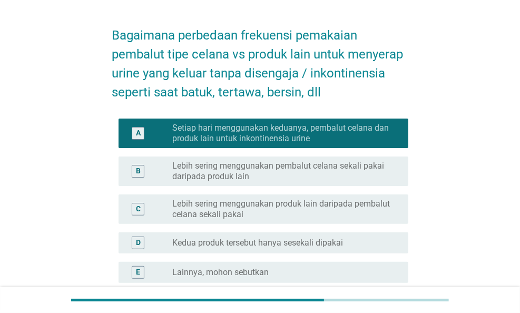
scroll to position [137, 0]
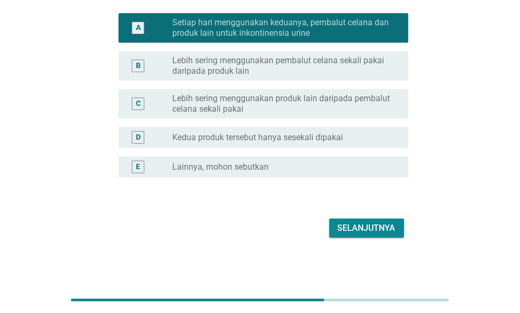
click at [361, 221] on button "Selanjutnya" at bounding box center [366, 228] width 75 height 19
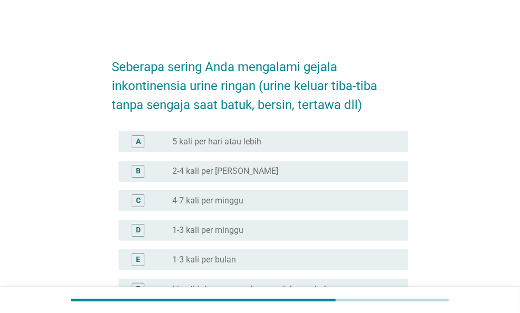
click at [251, 154] on div "A radio_button_unchecked 5 kali per hari atau lebih" at bounding box center [260, 142] width 296 height 30
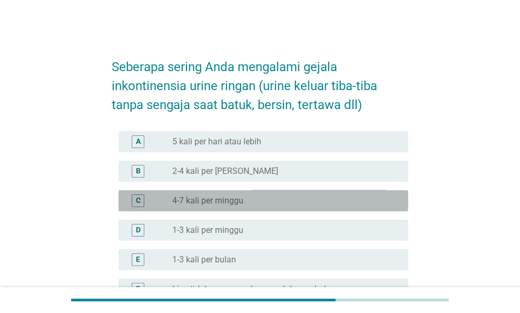
drag, startPoint x: 253, startPoint y: 202, endPoint x: 270, endPoint y: 198, distance: 17.4
click at [254, 202] on div "radio_button_unchecked 4-7 kali per minggu" at bounding box center [281, 201] width 219 height 11
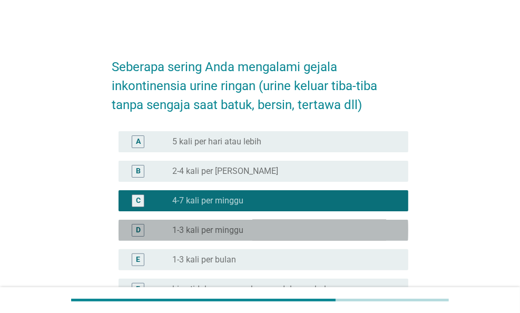
drag, startPoint x: 272, startPoint y: 229, endPoint x: 304, endPoint y: 228, distance: 32.2
click at [273, 228] on div "radio_button_unchecked 1-3 kali per minggu" at bounding box center [281, 230] width 219 height 11
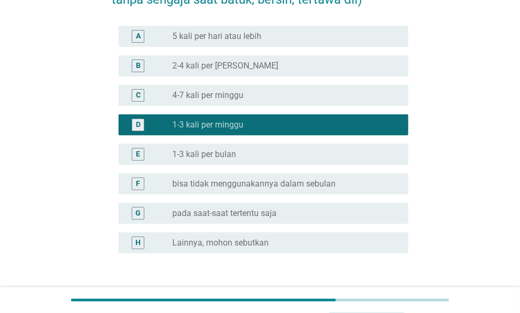
scroll to position [158, 0]
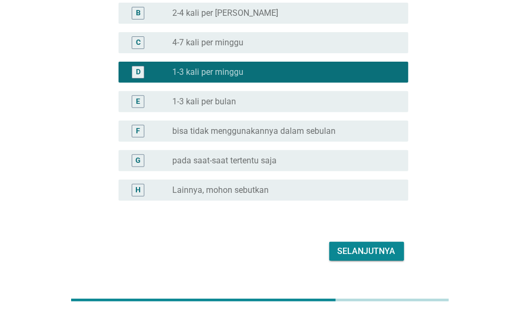
click at [353, 246] on div "Selanjutnya" at bounding box center [367, 251] width 58 height 13
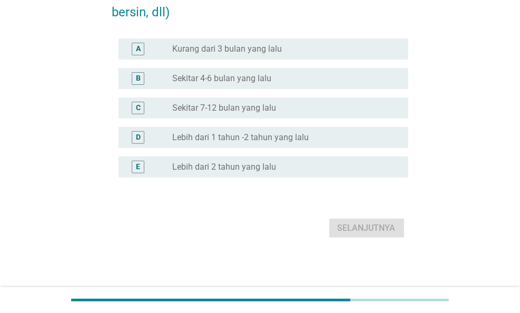
scroll to position [0, 0]
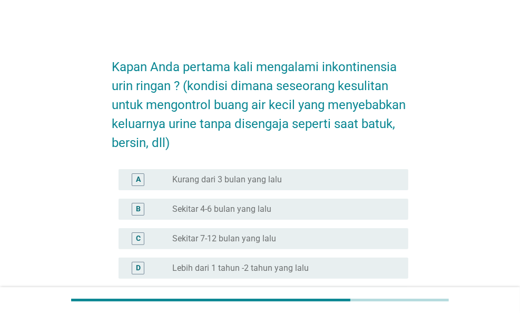
click at [284, 260] on div "D radio_button_unchecked Lebih dari 1 tahun -2 tahun yang lalu" at bounding box center [264, 268] width 290 height 21
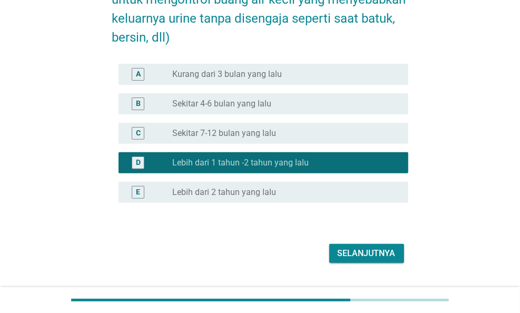
scroll to position [131, 0]
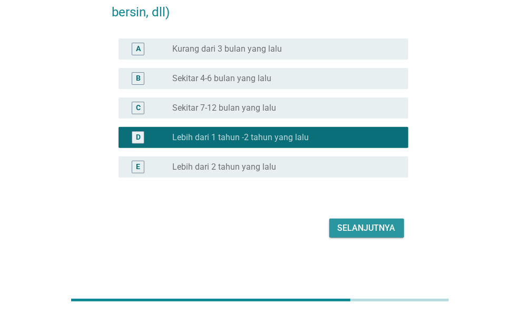
drag, startPoint x: 360, startPoint y: 226, endPoint x: 218, endPoint y: 117, distance: 179.7
click at [228, 142] on form "Kapan Anda pertama kali mengalami inkontinensia urin ringan ? (kondisi dimana s…" at bounding box center [260, 78] width 296 height 325
click at [219, 108] on label "Sekitar 7-12 bulan yang lalu" at bounding box center [224, 108] width 104 height 11
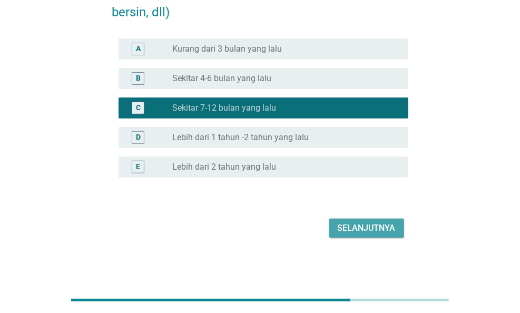
click at [364, 234] on div "Selanjutnya" at bounding box center [367, 228] width 58 height 13
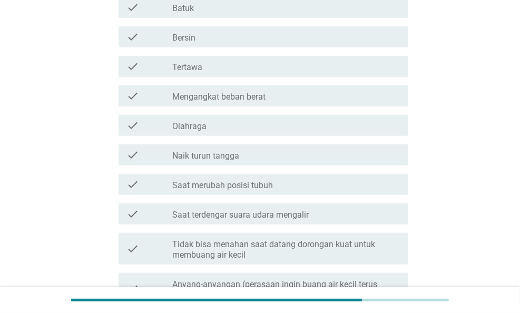
scroll to position [0, 0]
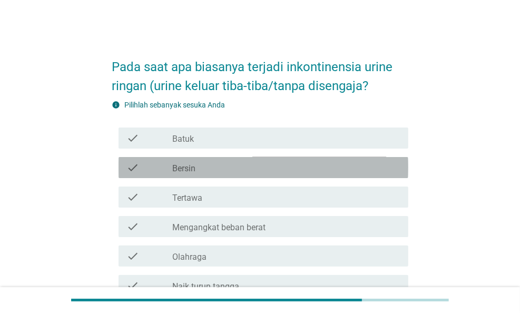
click at [187, 163] on label "Bersin" at bounding box center [183, 168] width 23 height 11
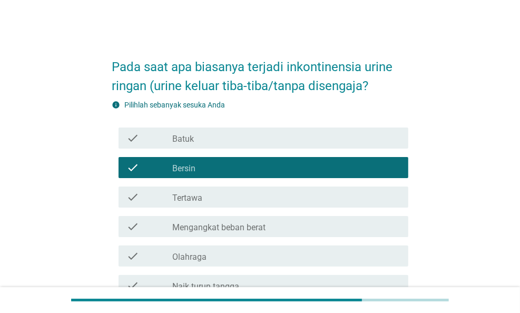
click at [197, 193] on label "Tertawa" at bounding box center [187, 198] width 30 height 11
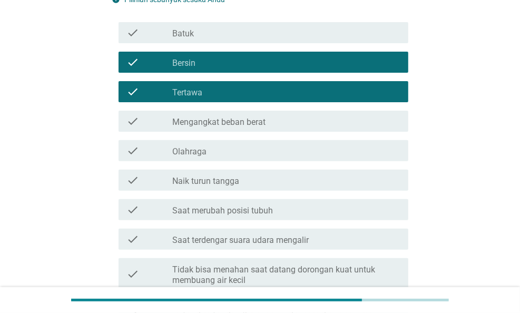
scroll to position [158, 0]
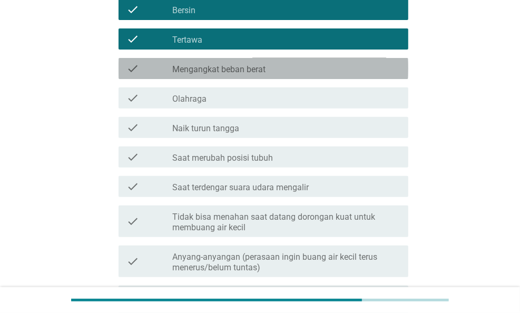
click at [244, 70] on label "Mengangkat beban berat" at bounding box center [218, 69] width 93 height 11
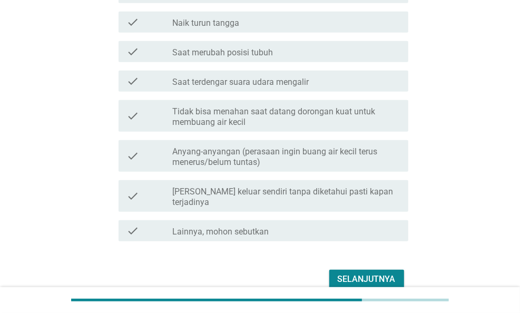
scroll to position [304, 0]
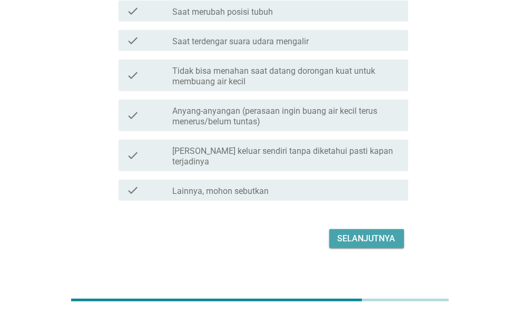
click at [353, 232] on div "Selanjutnya" at bounding box center [367, 238] width 58 height 13
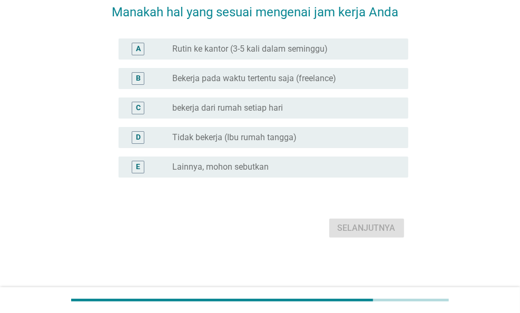
scroll to position [0, 0]
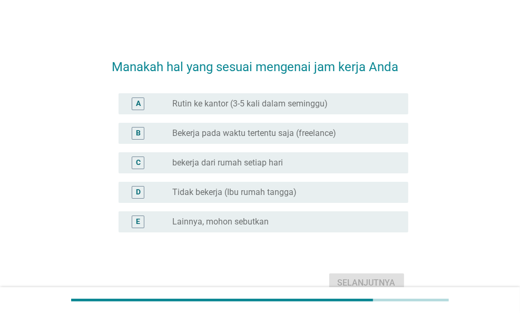
click at [260, 99] on label "Rutin ke kantor (3-5 kali dalam seminggu)" at bounding box center [250, 104] width 156 height 11
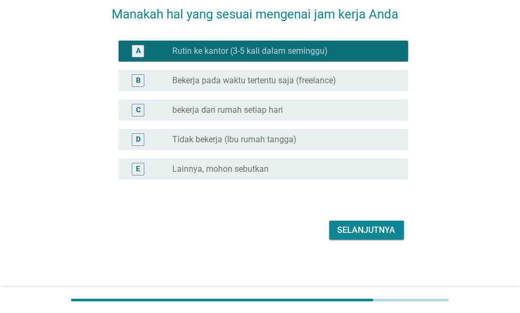
scroll to position [55, 0]
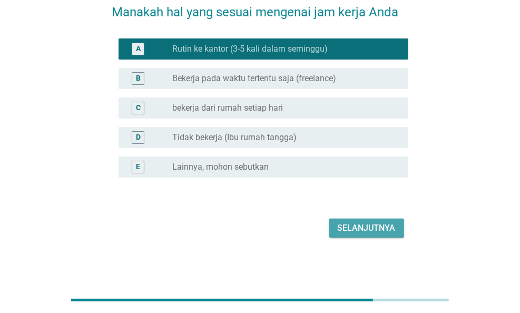
click at [370, 236] on button "Selanjutnya" at bounding box center [366, 228] width 75 height 19
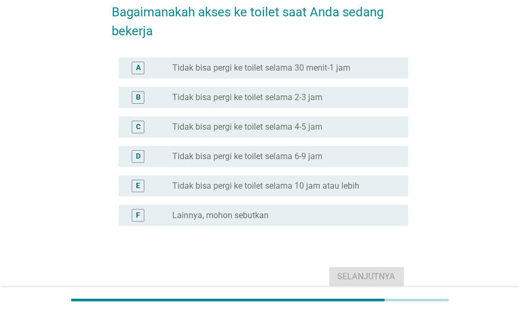
scroll to position [0, 0]
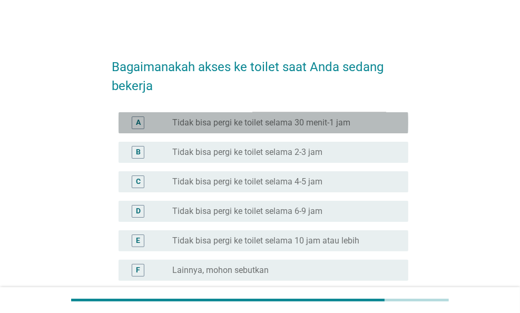
click at [298, 125] on label "Tidak bisa pergi ke toilet selama 30 menit-1 jam" at bounding box center [261, 123] width 178 height 11
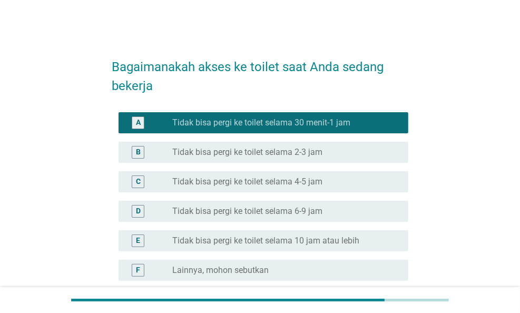
scroll to position [103, 0]
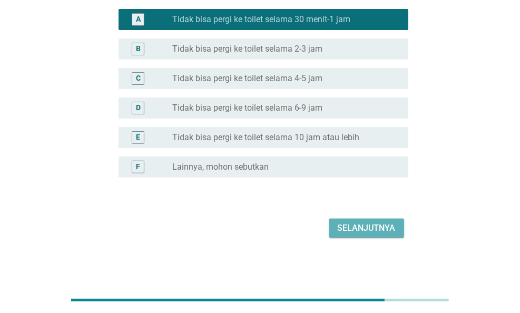
click at [363, 225] on div "Selanjutnya" at bounding box center [367, 228] width 58 height 13
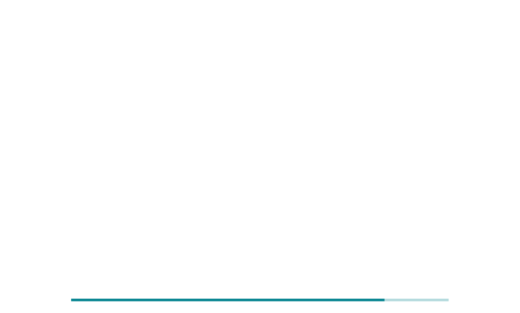
scroll to position [0, 0]
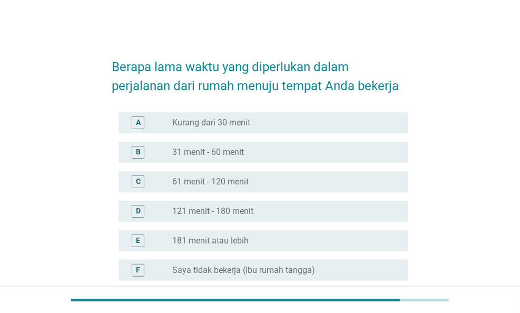
click at [231, 125] on label "Kurang dari 30 menit" at bounding box center [211, 123] width 78 height 11
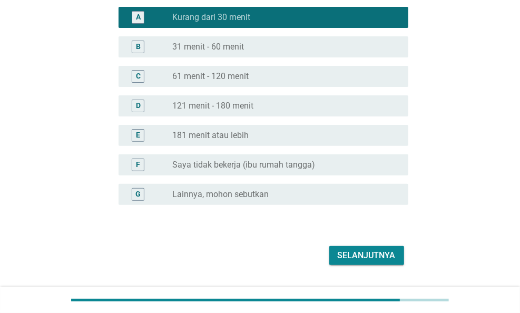
scroll to position [132, 0]
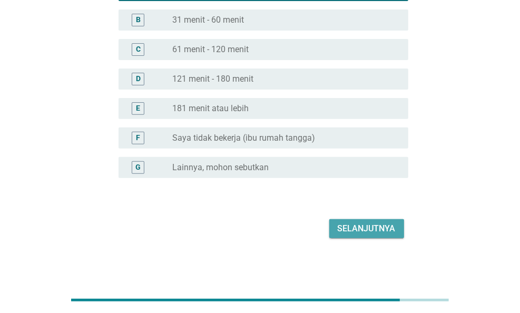
click at [350, 230] on div "Selanjutnya" at bounding box center [367, 228] width 58 height 13
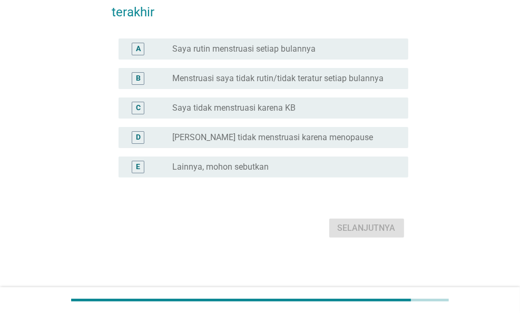
scroll to position [0, 0]
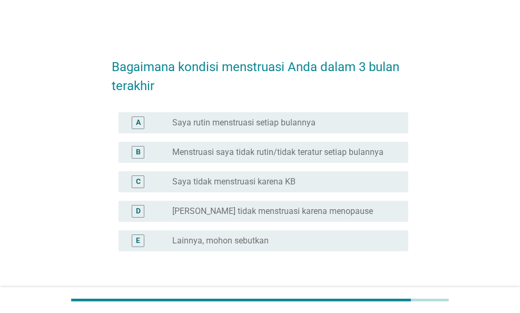
click at [248, 123] on label "Saya rutin menstruasi setiap bulannya" at bounding box center [243, 123] width 143 height 11
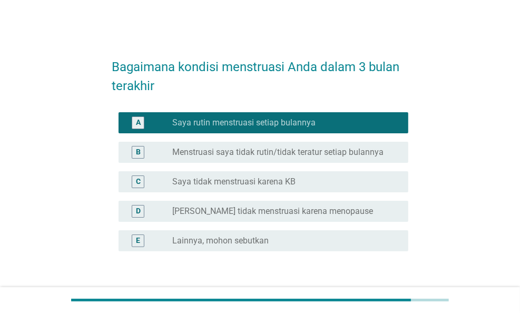
scroll to position [74, 0]
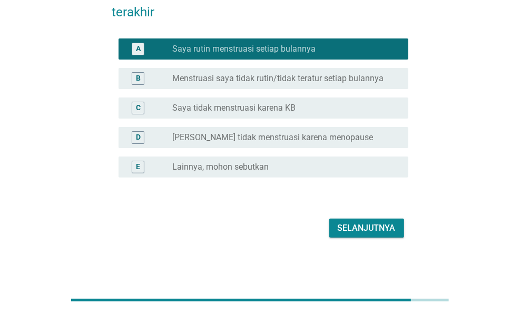
click at [361, 241] on div "Bagaimana kondisi menstruasi Anda dalam 3 bulan terakhir A radio_button_checked…" at bounding box center [260, 107] width 313 height 285
click at [362, 230] on div "Selanjutnya" at bounding box center [367, 228] width 58 height 13
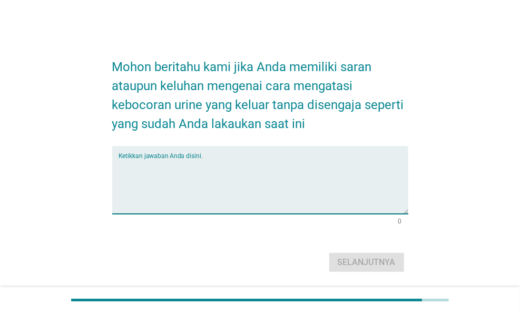
click at [213, 179] on textarea "Ketikkan jawaban Anda disini." at bounding box center [264, 186] width 290 height 55
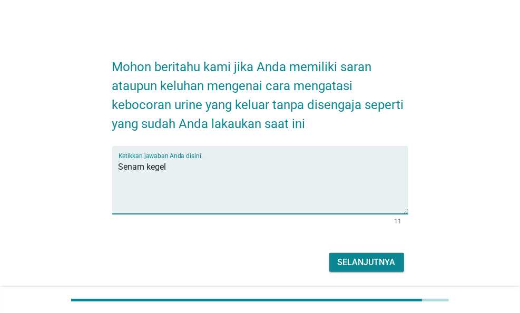
type textarea "Senam kegel"
click at [374, 256] on div "Selanjutnya" at bounding box center [367, 262] width 58 height 13
